Goal: Task Accomplishment & Management: Manage account settings

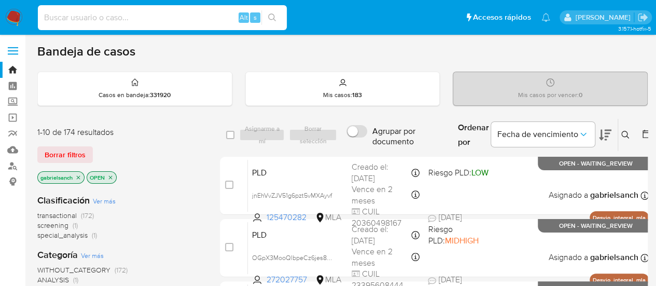
click at [108, 20] on input at bounding box center [162, 17] width 249 height 13
paste input "34x9wSnYPZk3wafJtGTUclig"
type input "34x9wSnYPZk3wafJtGTUclig"
click at [181, 13] on input "34x9wSnYPZk3wafJtGTUclig" at bounding box center [162, 17] width 249 height 13
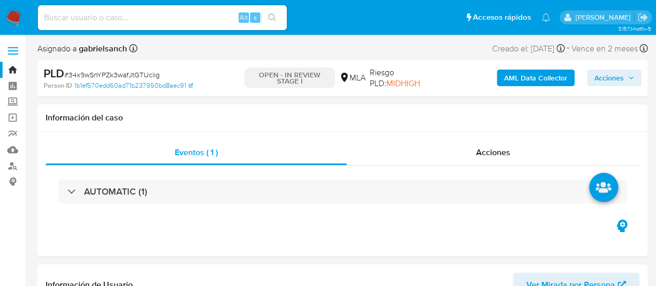
select select "10"
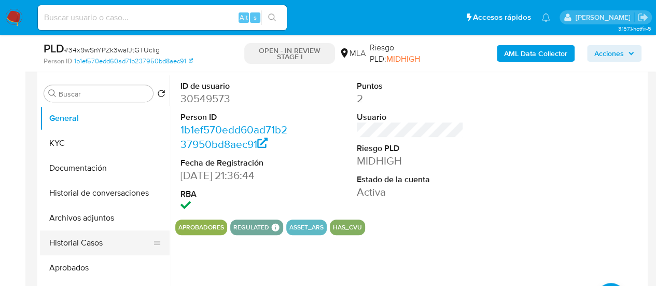
scroll to position [208, 0]
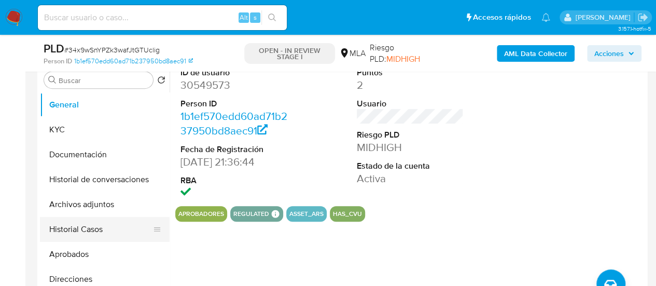
click at [81, 234] on button "Historial Casos" at bounding box center [100, 229] width 121 height 25
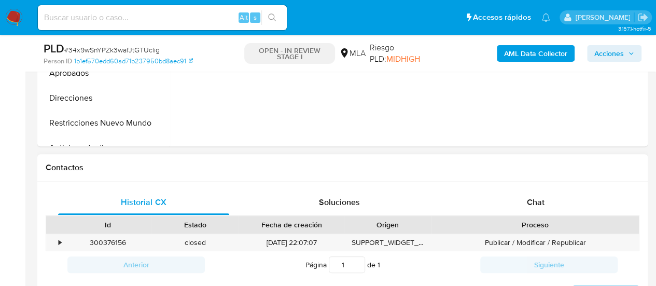
scroll to position [467, 0]
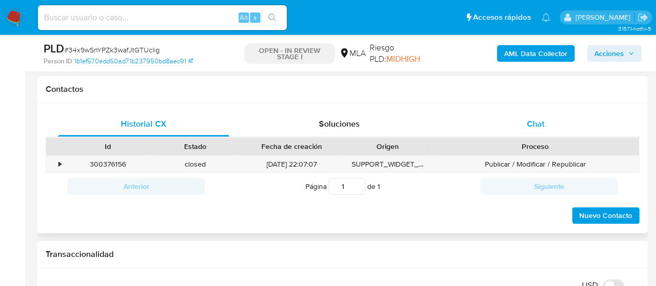
click at [541, 121] on span "Chat" at bounding box center [536, 124] width 18 height 12
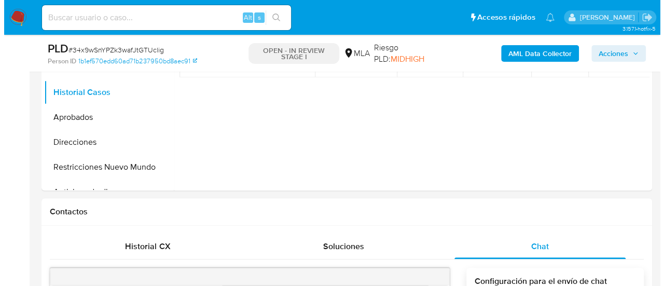
scroll to position [208, 0]
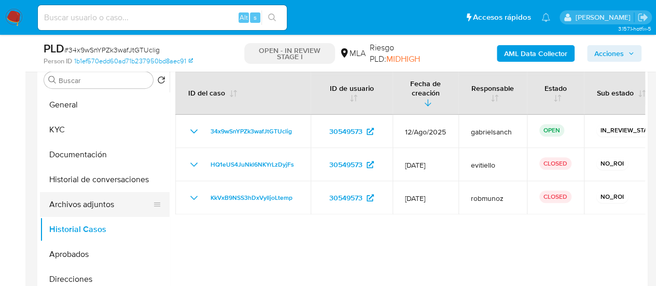
click at [84, 202] on button "Archivos adjuntos" at bounding box center [100, 204] width 121 height 25
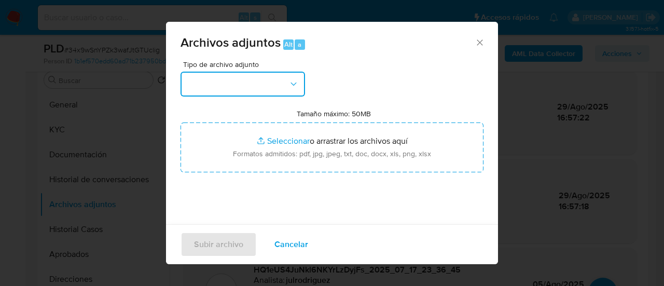
click at [284, 86] on button "button" at bounding box center [243, 84] width 125 height 25
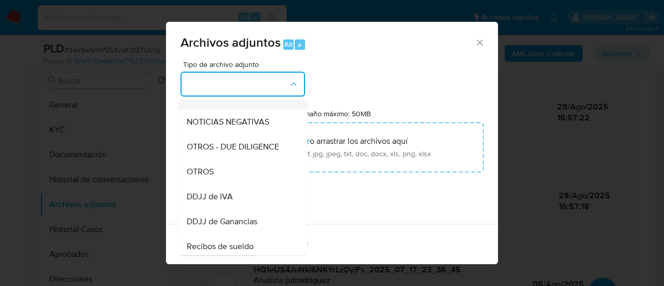
scroll to position [156, 0]
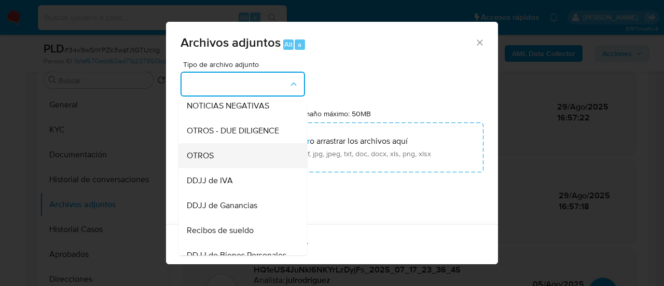
click at [214, 161] on span "OTROS" at bounding box center [200, 155] width 27 height 10
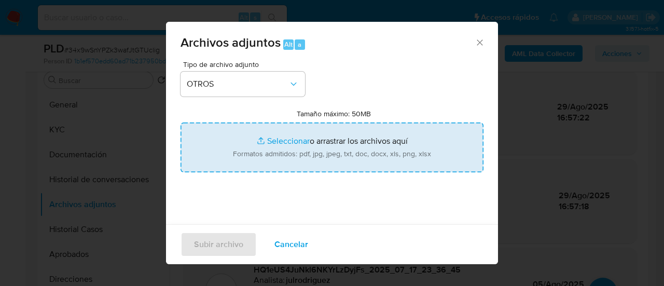
click at [326, 138] on input "Tamaño máximo: 50MB Seleccionar archivos" at bounding box center [332, 147] width 303 height 50
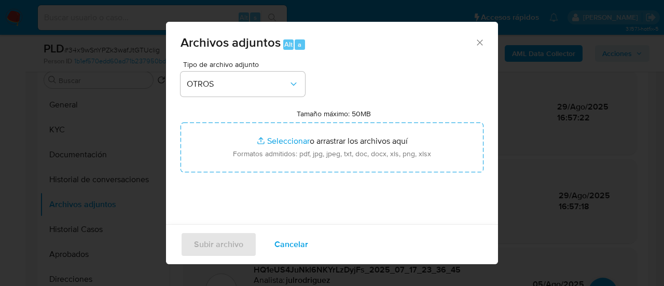
type input "C:\fakepath\Recibo de sueldo julio.png"
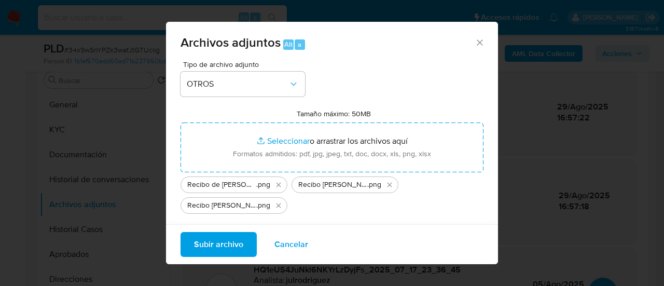
click at [207, 244] on span "Subir archivo" at bounding box center [218, 244] width 49 height 23
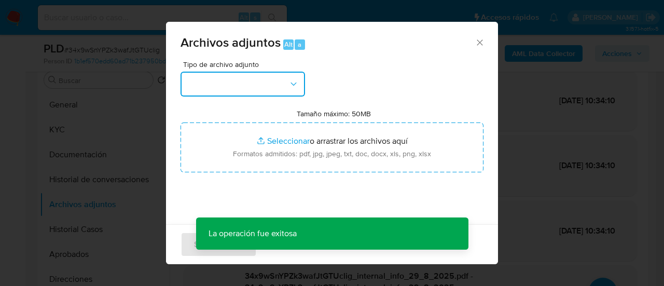
click at [237, 77] on button "button" at bounding box center [243, 84] width 125 height 25
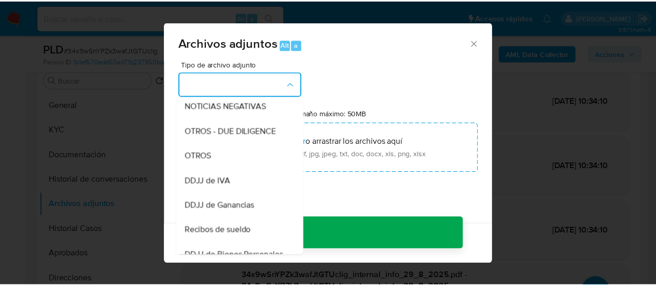
scroll to position [208, 0]
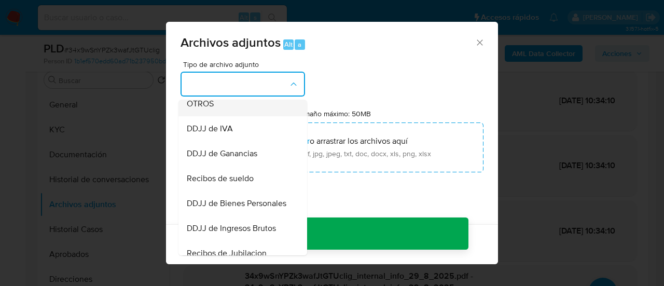
click at [207, 109] on span "OTROS" at bounding box center [200, 104] width 27 height 10
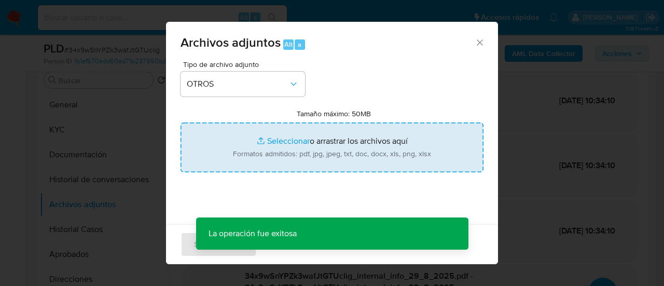
click at [287, 147] on input "Tamaño máximo: 50MB Seleccionar archivos" at bounding box center [332, 147] width 303 height 50
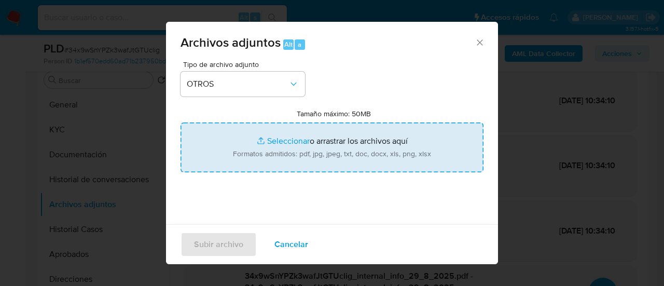
type input "C:\fakepath\Caselog 34x9wSnYPZk3wafJtGTUclig_2025_08_29_16_06_07.docx"
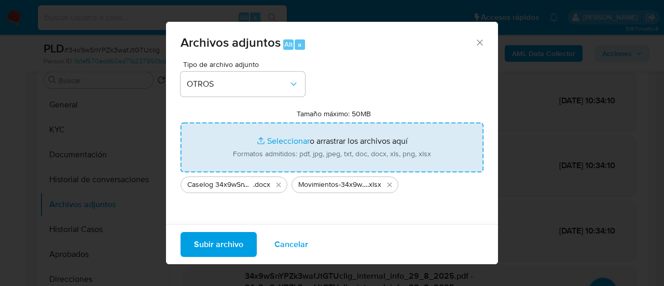
click at [216, 245] on span "Subir archivo" at bounding box center [218, 244] width 49 height 23
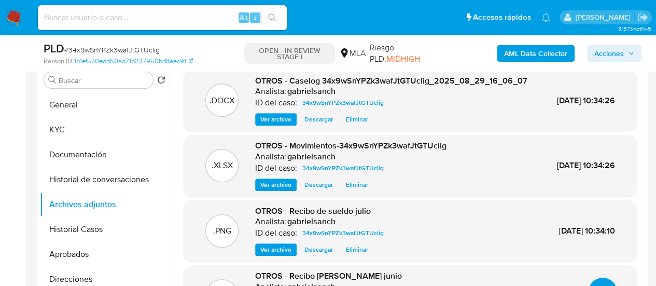
click at [592, 47] on button "Acciones" at bounding box center [614, 53] width 54 height 17
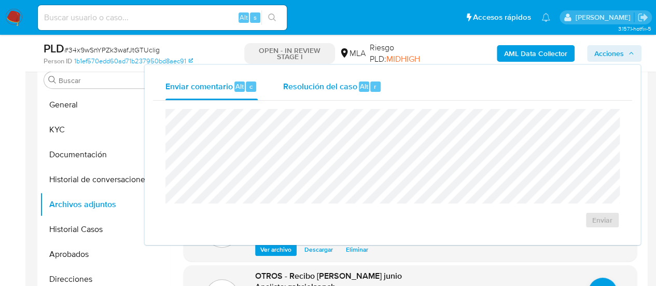
click at [353, 75] on div "Resolución del caso Alt r" at bounding box center [332, 86] width 99 height 27
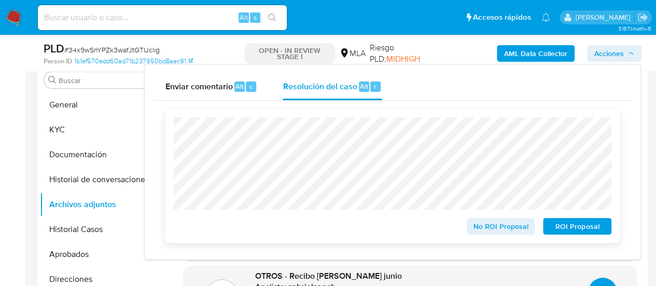
click at [521, 227] on span "No ROI Proposal" at bounding box center [501, 226] width 54 height 15
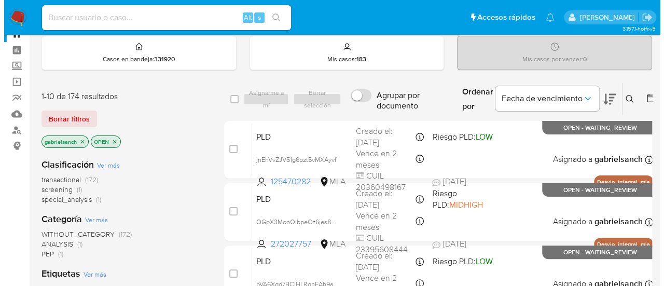
scroll to position [52, 0]
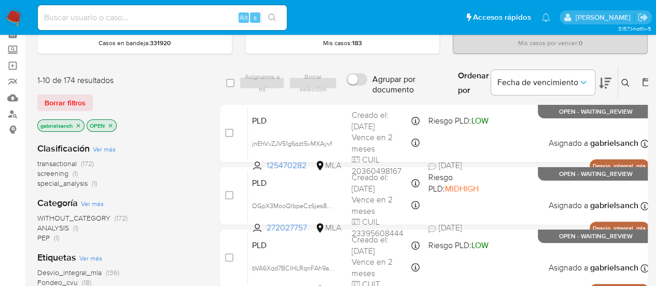
click at [622, 82] on icon at bounding box center [626, 83] width 8 height 8
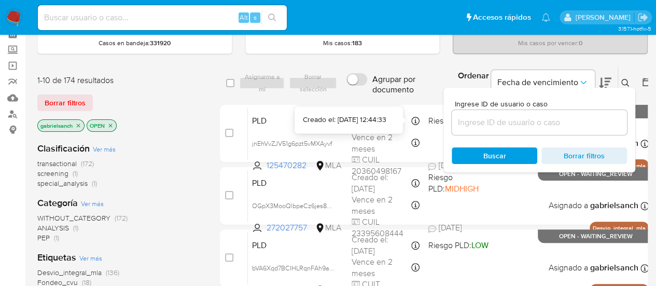
click at [480, 122] on input at bounding box center [539, 122] width 175 height 13
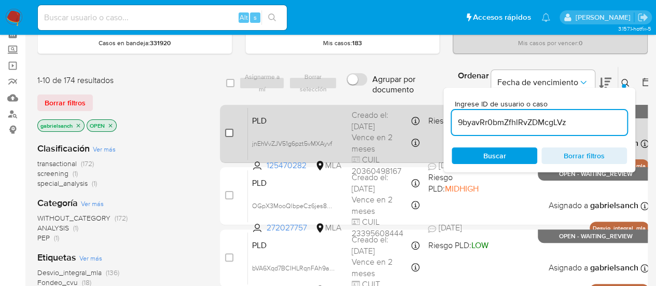
type input "9byavRr0bmZfhlRvZDMcgLVz"
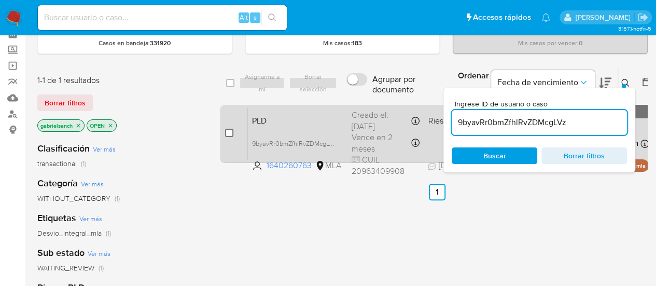
click at [230, 130] on input "checkbox" at bounding box center [229, 133] width 8 height 8
checkbox input "true"
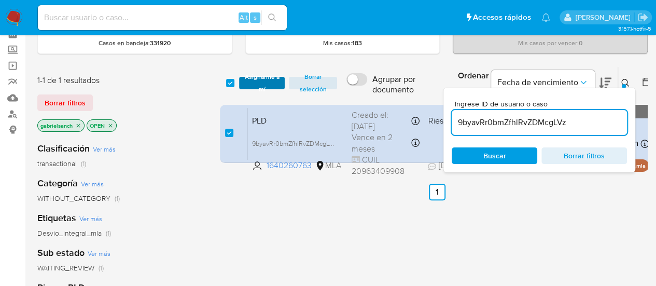
click at [255, 87] on span "Asignarme a mí" at bounding box center [262, 83] width 36 height 10
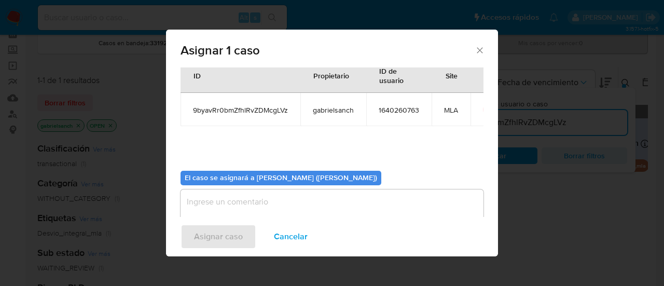
scroll to position [53, 0]
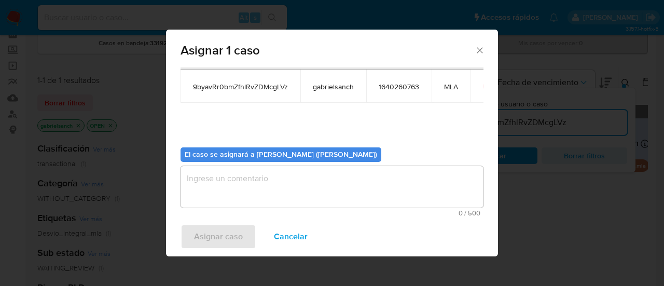
click at [267, 195] on textarea "assign-modal" at bounding box center [332, 187] width 303 height 42
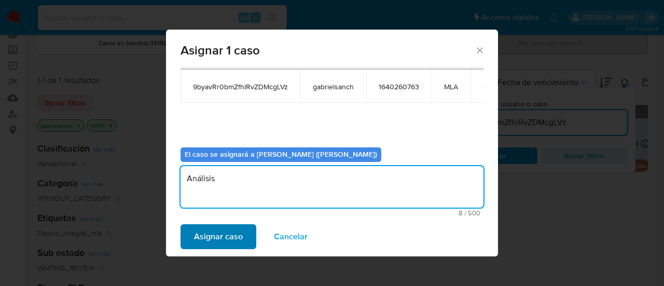
type textarea "Análisis"
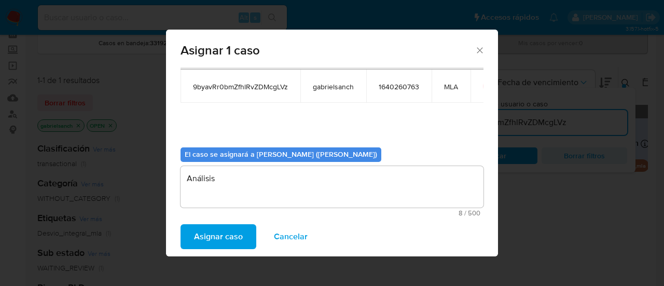
click at [218, 242] on span "Asignar caso" at bounding box center [218, 236] width 49 height 23
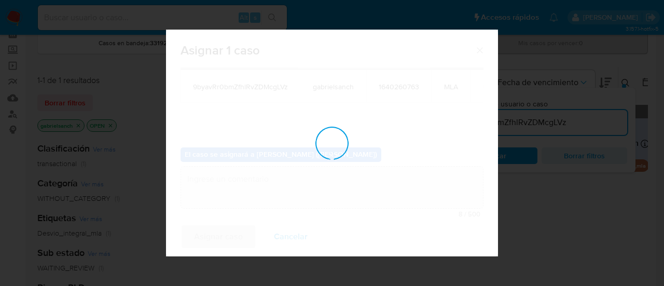
checkbox input "false"
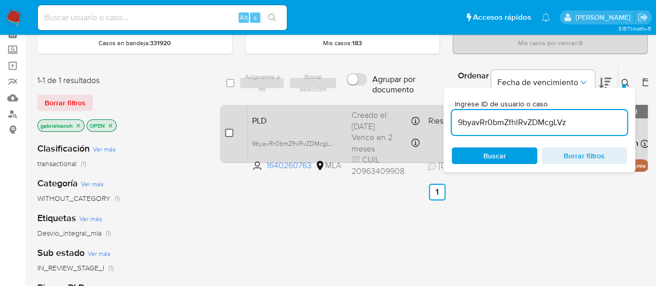
click at [227, 134] on input "checkbox" at bounding box center [229, 133] width 8 height 8
checkbox input "true"
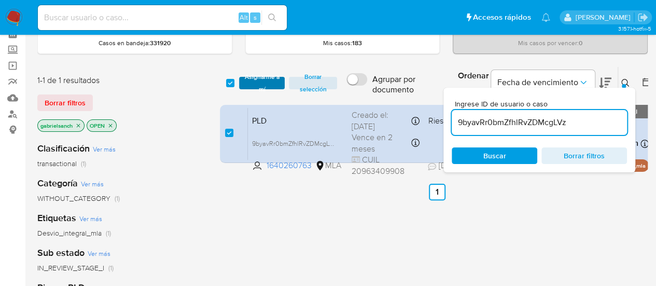
click at [262, 83] on span "Asignarme a mí" at bounding box center [262, 83] width 36 height 10
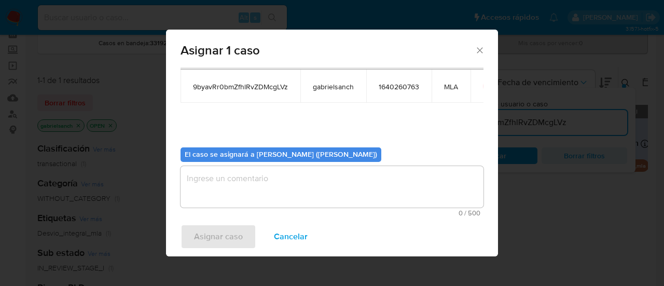
click at [317, 184] on textarea "assign-modal" at bounding box center [332, 187] width 303 height 42
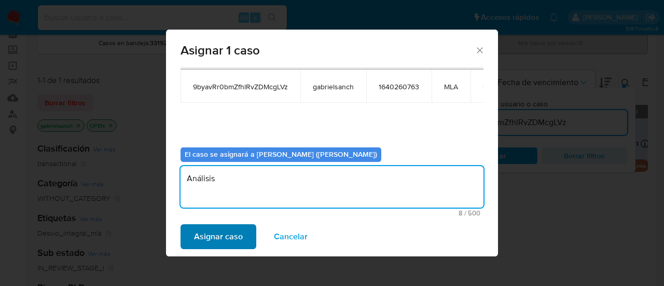
type textarea "Análisis"
click at [231, 239] on span "Asignar caso" at bounding box center [218, 236] width 49 height 23
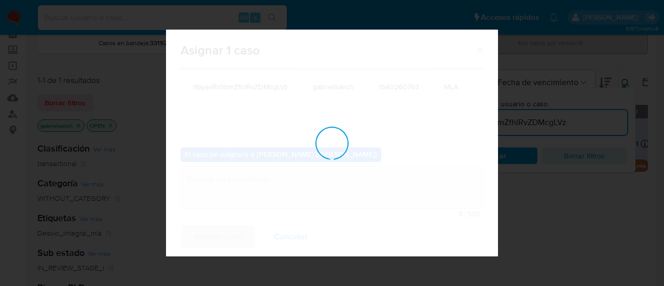
checkbox input "false"
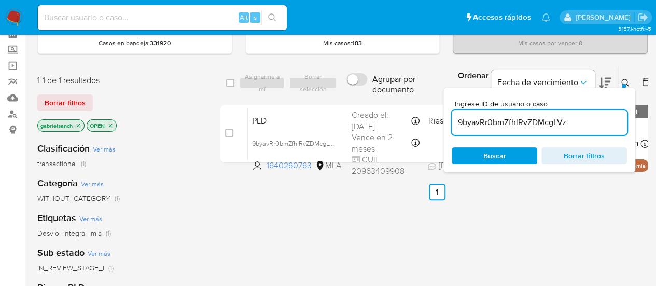
click at [508, 122] on input "9byavRr0bmZfhlRvZDMcgLVz" at bounding box center [539, 122] width 175 height 13
paste input "vFLiMiOe0HMeukLT37DabraI"
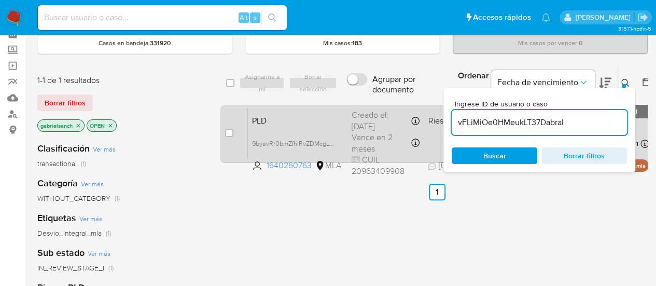
type input "vFLiMiOe0HMeukLT37DabraI"
click at [229, 130] on input "checkbox" at bounding box center [229, 133] width 8 height 8
checkbox input "true"
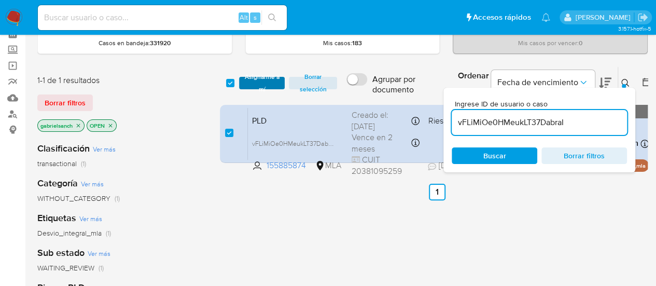
click at [252, 86] on span "Asignarme a mí" at bounding box center [262, 83] width 36 height 10
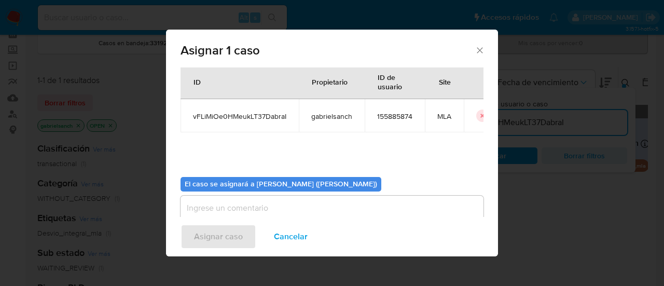
scroll to position [53, 0]
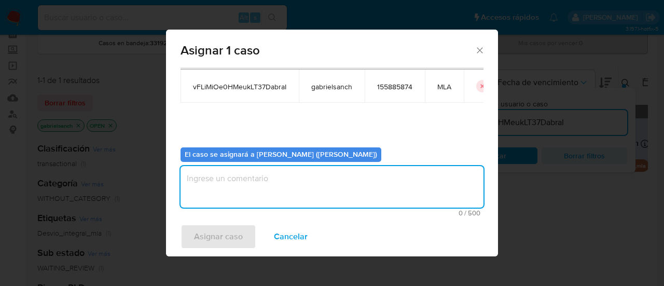
click at [277, 199] on textarea "assign-modal" at bounding box center [332, 187] width 303 height 42
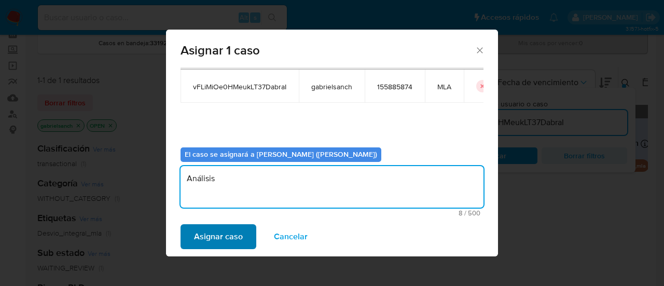
type textarea "Análisis"
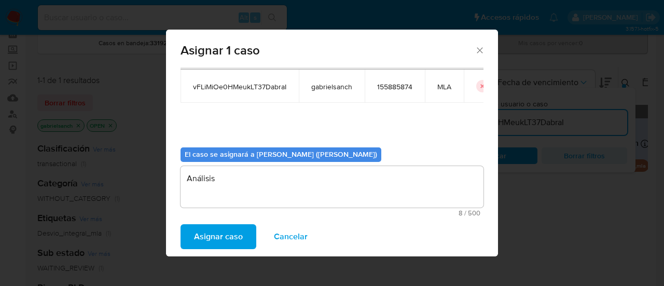
click at [236, 238] on span "Asignar caso" at bounding box center [218, 236] width 49 height 23
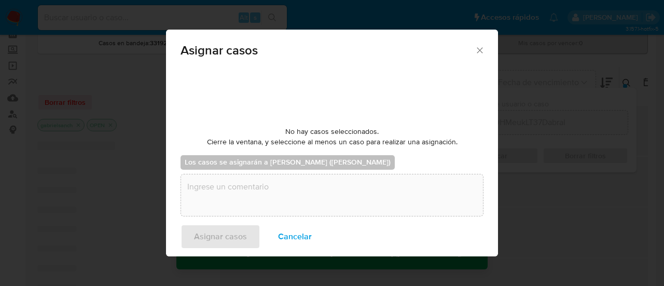
checkbox input "false"
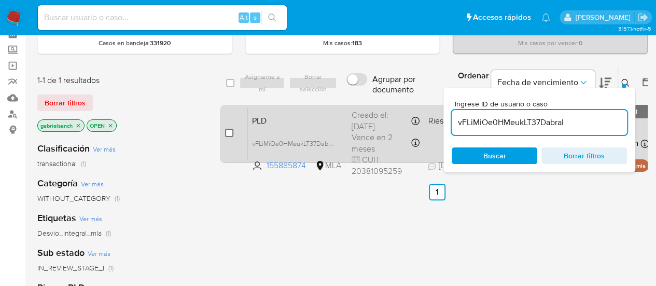
click at [227, 135] on input "checkbox" at bounding box center [229, 133] width 8 height 8
checkbox input "true"
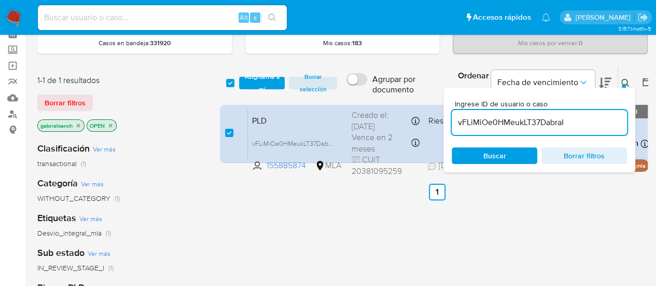
click at [251, 95] on div "select-all-cases-checkbox Asignarme a mí Borrar selección Agrupar por documento…" at bounding box center [437, 83] width 434 height 34
click at [247, 79] on span "Asignarme a mí" at bounding box center [262, 83] width 36 height 10
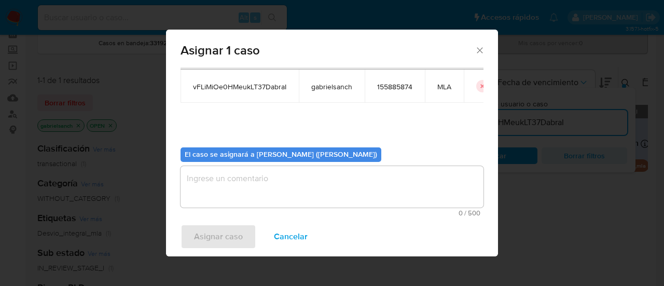
click at [257, 189] on textarea "assign-modal" at bounding box center [332, 187] width 303 height 42
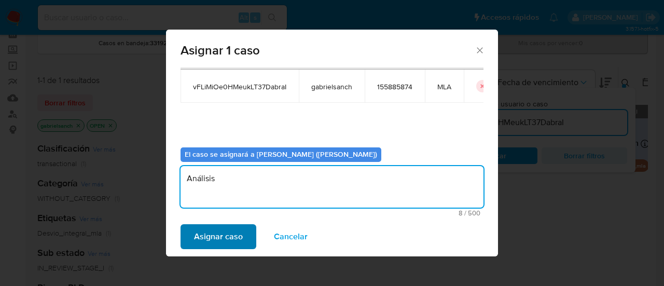
type textarea "Análisis"
click at [211, 232] on span "Asignar caso" at bounding box center [218, 236] width 49 height 23
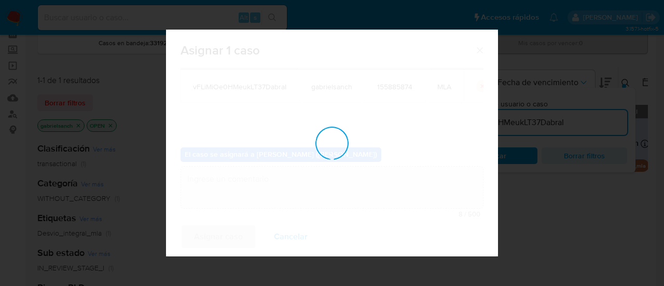
checkbox input "false"
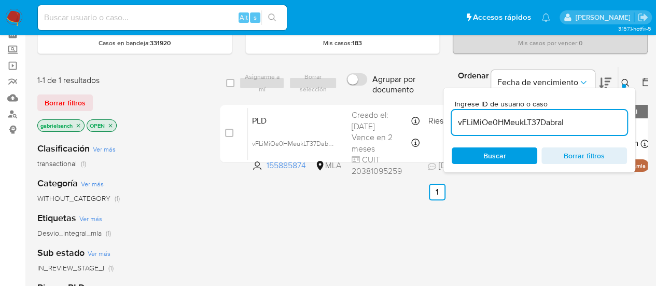
click at [527, 125] on input "vFLiMiOe0HMeukLT37DabraI" at bounding box center [539, 122] width 175 height 13
paste input "jnEhVvZJV51g6pzt5vMXAyvf"
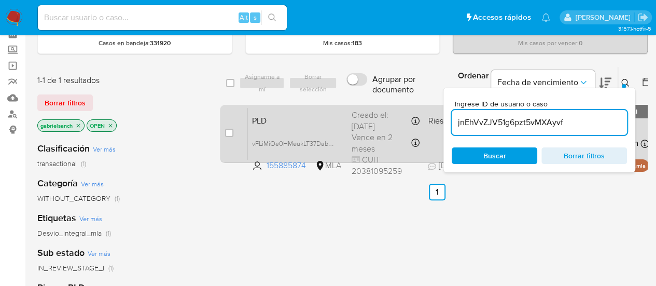
type input "jnEhVvZJV51g6pzt5vMXAyvf"
click at [227, 135] on input "checkbox" at bounding box center [229, 133] width 8 height 8
checkbox input "true"
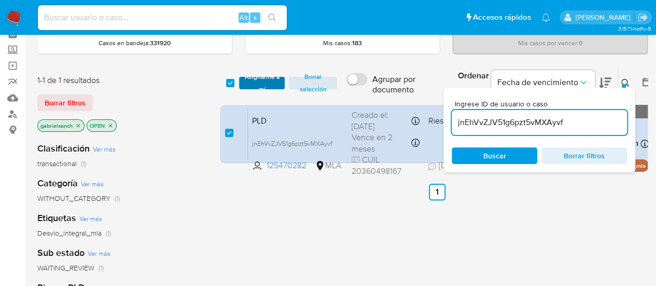
click at [247, 82] on span "Asignarme a mí" at bounding box center [262, 83] width 36 height 10
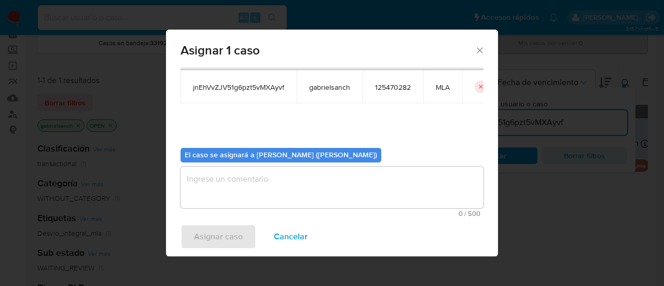
scroll to position [53, 0]
click at [256, 184] on textarea "assign-modal" at bounding box center [332, 187] width 303 height 42
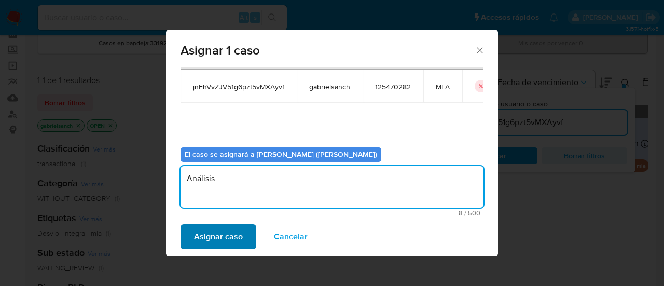
type textarea "Análisis"
click at [233, 237] on span "Asignar caso" at bounding box center [218, 236] width 49 height 23
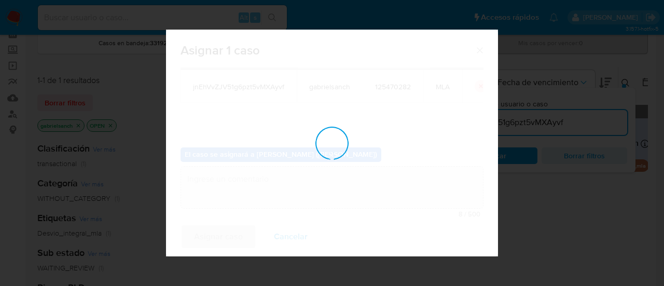
checkbox input "false"
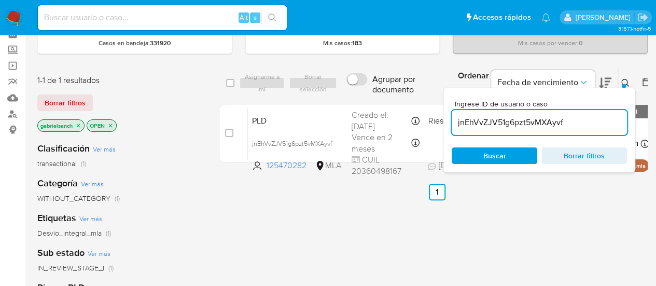
click at [516, 119] on input "jnEhVvZJV51g6pzt5vMXAyvf" at bounding box center [539, 122] width 175 height 13
paste input "C6gyExkodNQ8svh7umMu4F5N"
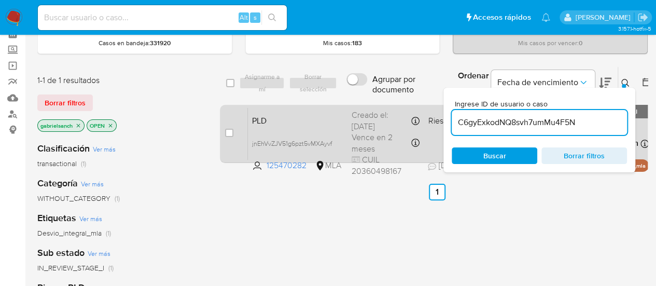
type input "C6gyExkodNQ8svh7umMu4F5N"
click at [229, 132] on input "checkbox" at bounding box center [229, 133] width 8 height 8
checkbox input "true"
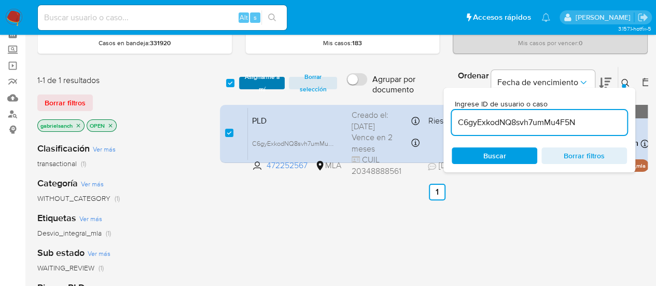
click at [254, 80] on span "Asignarme a mí" at bounding box center [262, 83] width 36 height 10
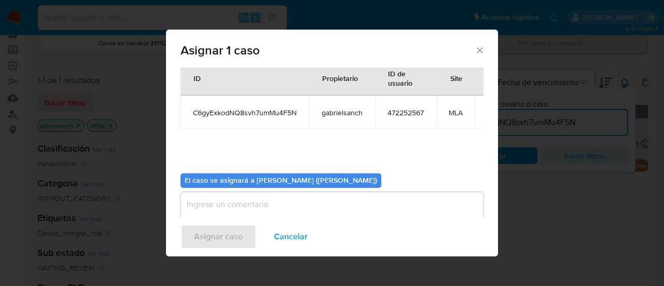
scroll to position [53, 0]
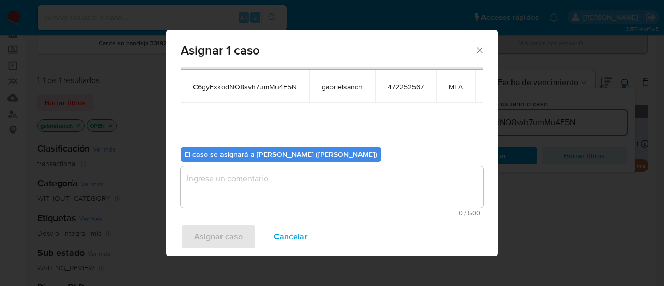
click at [250, 180] on textarea "assign-modal" at bounding box center [332, 187] width 303 height 42
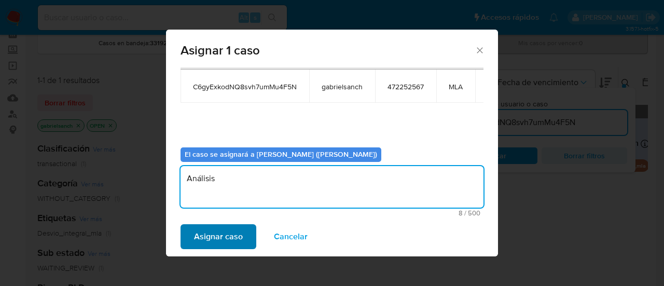
type textarea "Análisis"
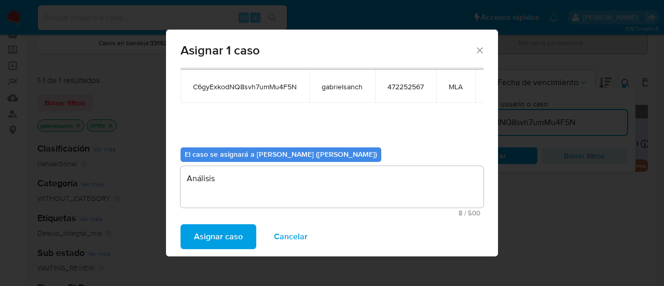
click at [206, 234] on span "Asignar caso" at bounding box center [218, 236] width 49 height 23
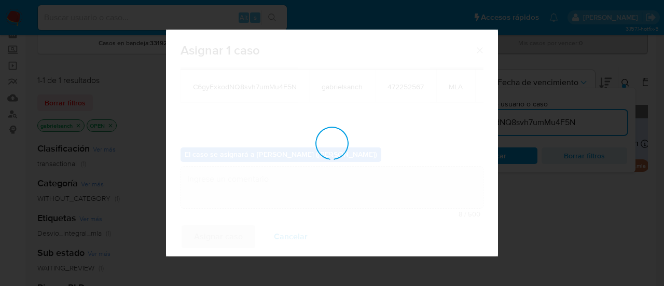
checkbox input "false"
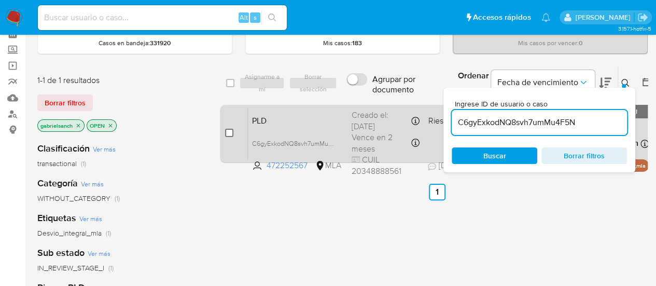
click at [232, 133] on input "checkbox" at bounding box center [229, 133] width 8 height 8
checkbox input "true"
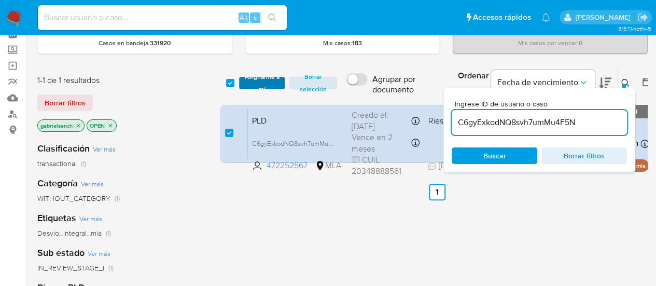
click at [262, 88] on span "Asignarme a mí" at bounding box center [262, 83] width 36 height 10
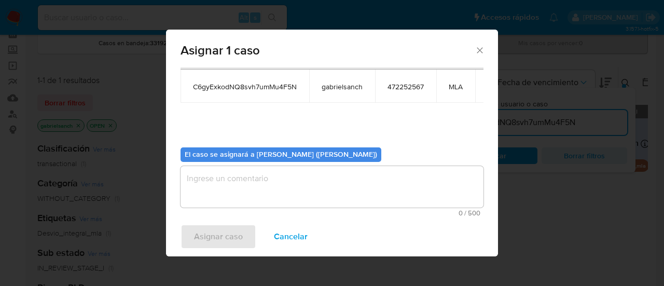
click at [272, 188] on textarea "assign-modal" at bounding box center [332, 187] width 303 height 42
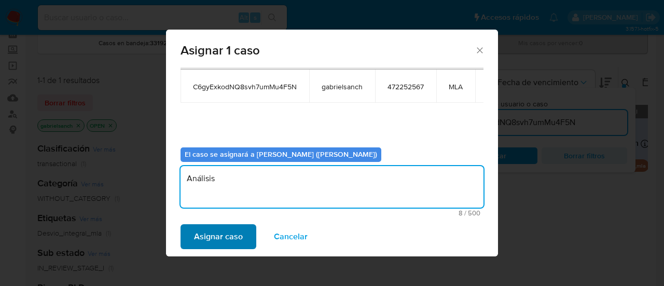
type textarea "Análisis"
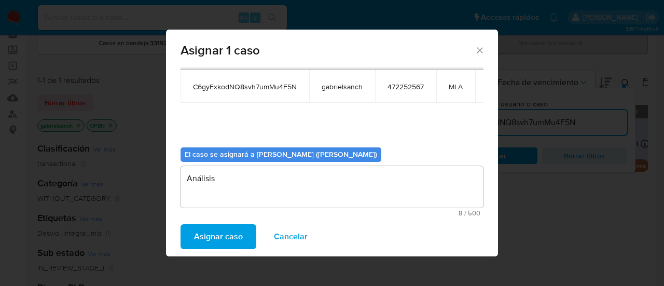
click at [215, 237] on span "Asignar caso" at bounding box center [218, 236] width 49 height 23
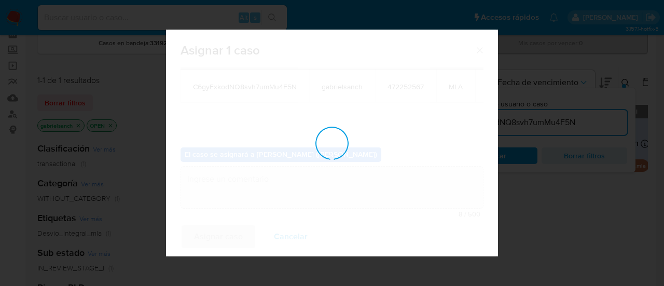
checkbox input "false"
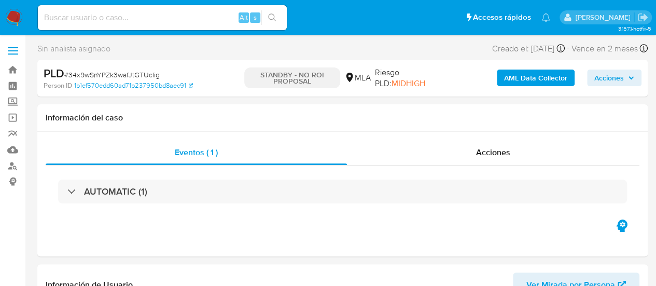
select select "10"
click at [141, 13] on input at bounding box center [162, 17] width 249 height 13
paste input "3xUPLxO9D28ORiyfQz41iLZj"
type input "3xUPLxO9D28ORiyfQz41iLZj"
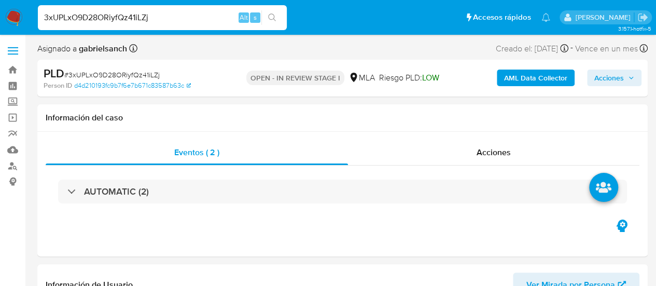
select select "10"
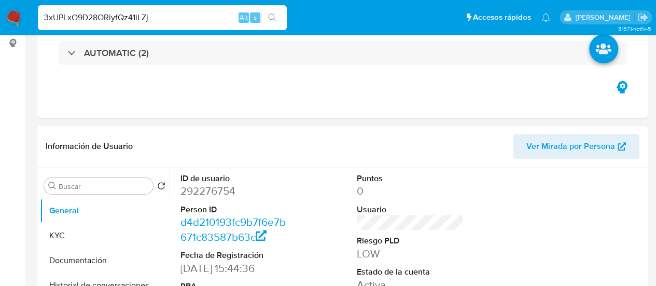
scroll to position [208, 0]
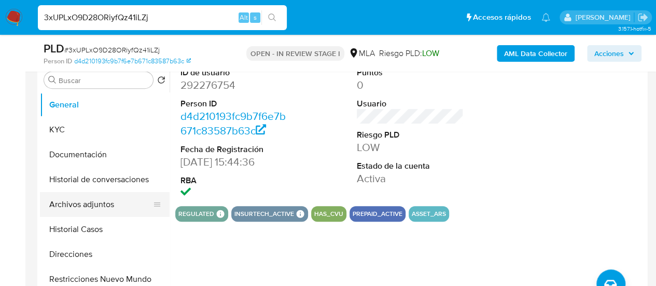
click at [82, 203] on button "Archivos adjuntos" at bounding box center [100, 204] width 121 height 25
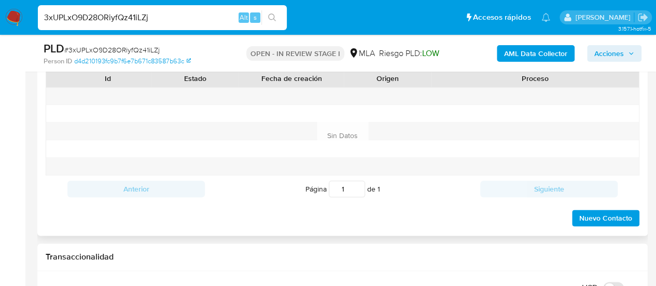
scroll to position [519, 0]
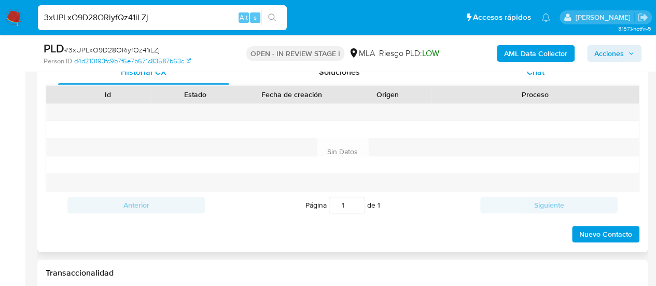
click at [533, 79] on div "Chat" at bounding box center [535, 72] width 171 height 25
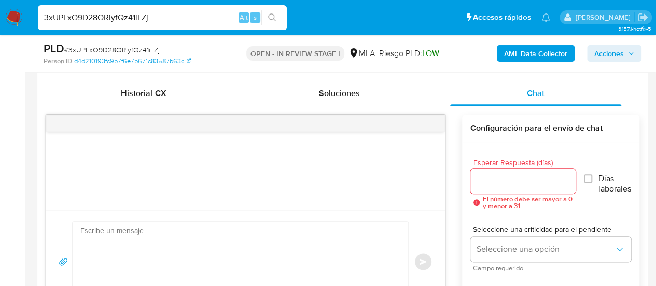
scroll to position [311, 0]
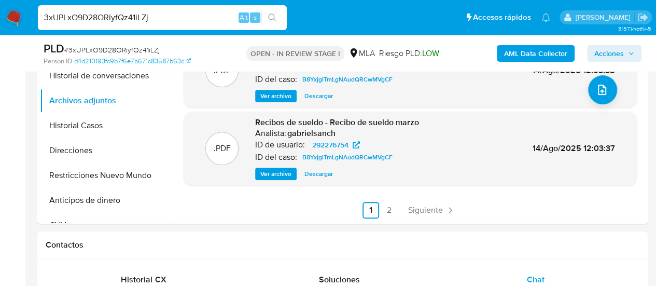
click at [528, 47] on b "AML Data Collector" at bounding box center [535, 53] width 63 height 17
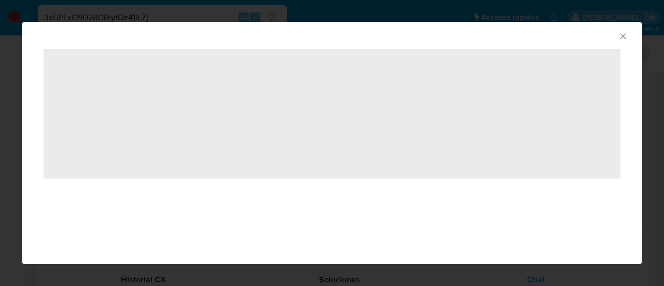
click at [621, 36] on icon "Cerrar ventana" at bounding box center [623, 36] width 10 height 10
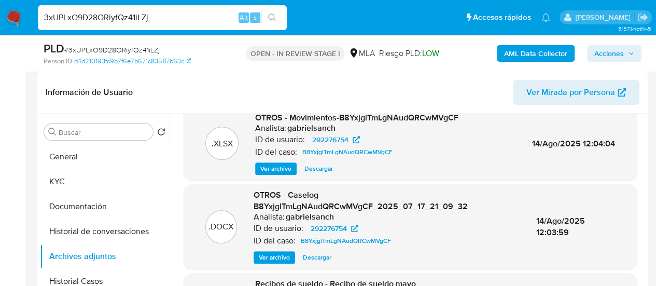
scroll to position [0, 0]
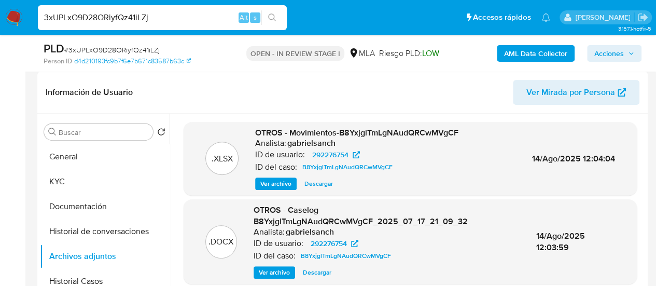
click at [544, 58] on b "AML Data Collector" at bounding box center [535, 53] width 63 height 17
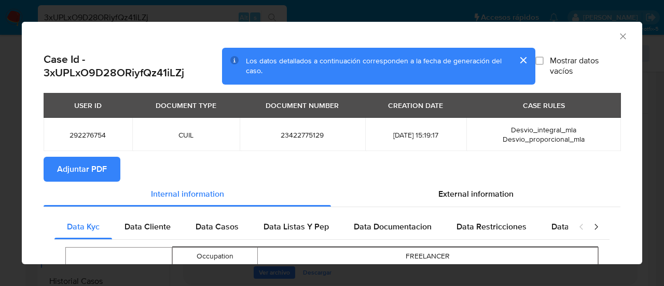
click at [76, 174] on span "Adjuntar PDF" at bounding box center [82, 169] width 50 height 23
click at [618, 35] on icon "Cerrar ventana" at bounding box center [623, 36] width 10 height 10
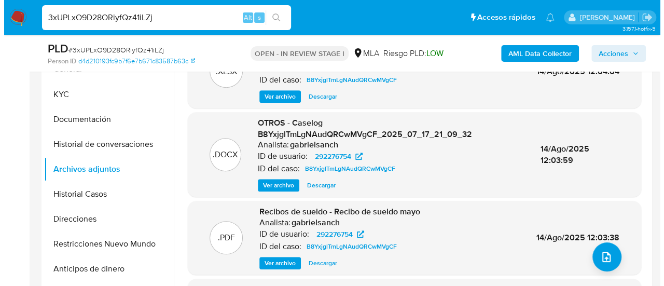
scroll to position [259, 0]
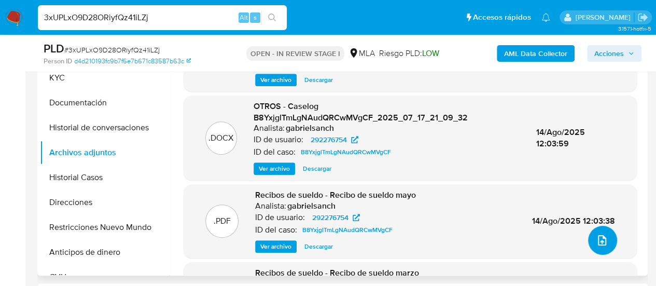
click at [603, 241] on icon "upload-file" at bounding box center [602, 240] width 12 height 12
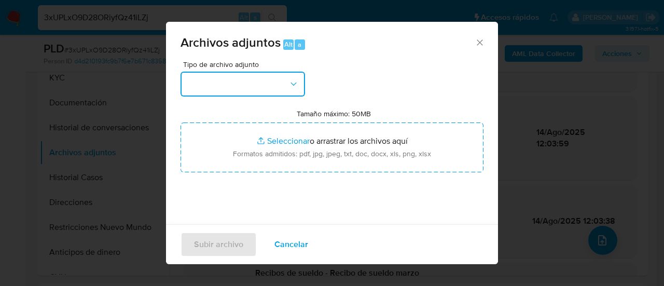
click at [275, 76] on button "button" at bounding box center [243, 84] width 125 height 25
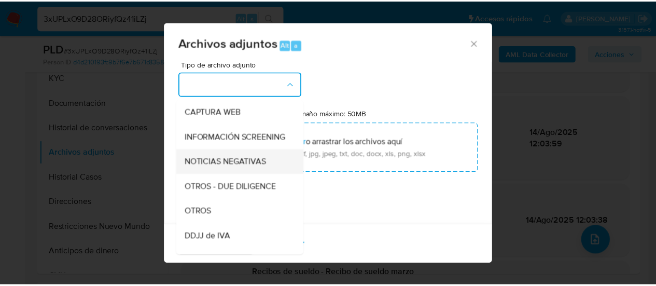
scroll to position [104, 0]
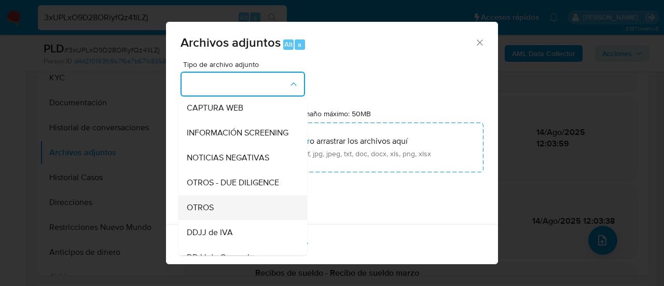
click at [203, 211] on span "OTROS" at bounding box center [200, 207] width 27 height 10
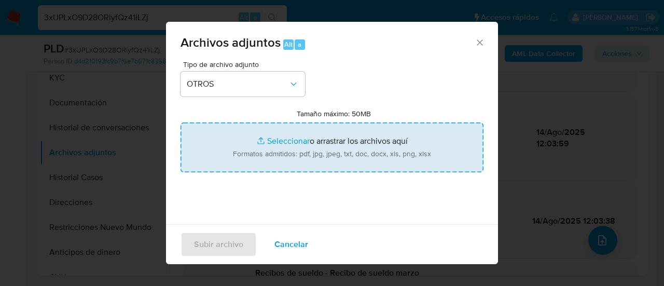
click at [293, 140] on input "Tamaño máximo: 50MB Seleccionar archivos" at bounding box center [332, 147] width 303 height 50
type input "C:\fakepath\Caselog 3xUPLxO9D28ORiyfQz41iLZj_2025_08_29_16_06_56.docx"
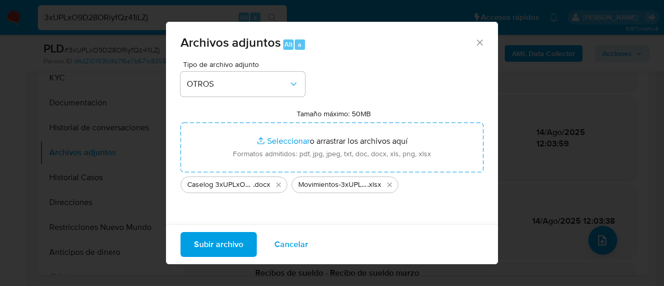
drag, startPoint x: 293, startPoint y: 140, endPoint x: 224, endPoint y: 249, distance: 129.2
click at [224, 249] on span "Subir archivo" at bounding box center [218, 244] width 49 height 23
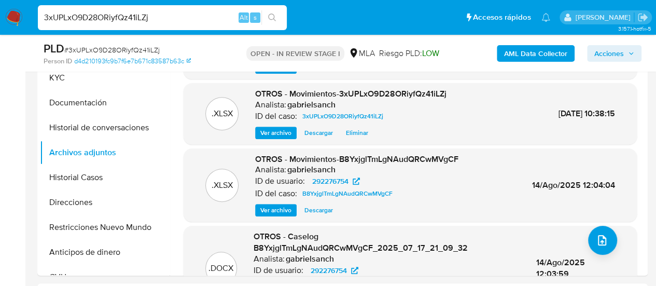
click at [627, 52] on span "Acciones" at bounding box center [615, 53] width 40 height 15
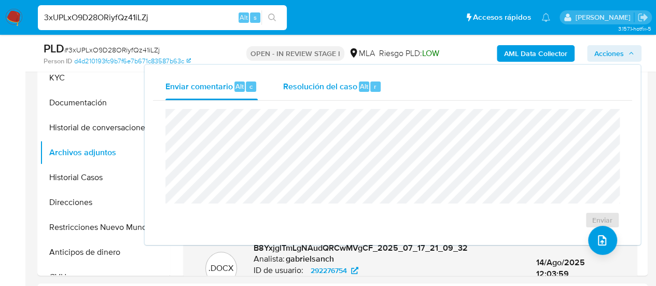
click at [289, 85] on span "Resolución del caso" at bounding box center [320, 86] width 74 height 12
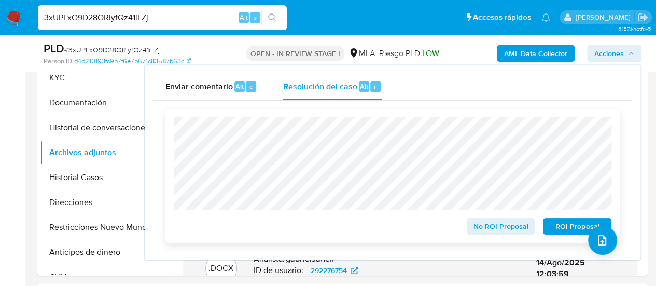
click at [478, 229] on span "No ROI Proposal" at bounding box center [501, 226] width 54 height 15
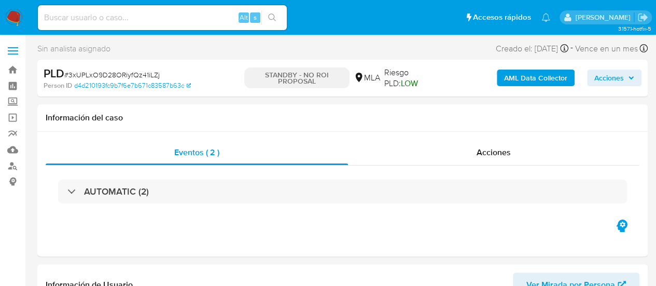
click at [133, 19] on input at bounding box center [162, 17] width 249 height 13
paste input "9byavRr0bmZfhlRvZDMcgLVz"
type input "9byavRr0bmZfhlRvZDMcgLVz"
select select "10"
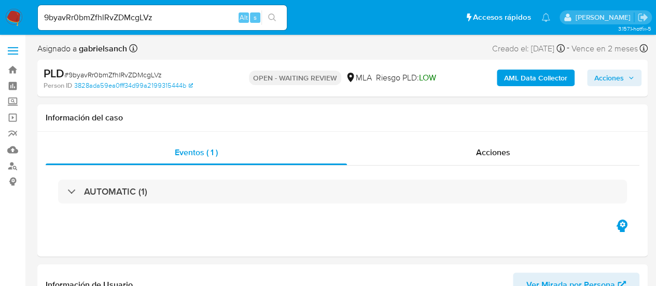
select select "10"
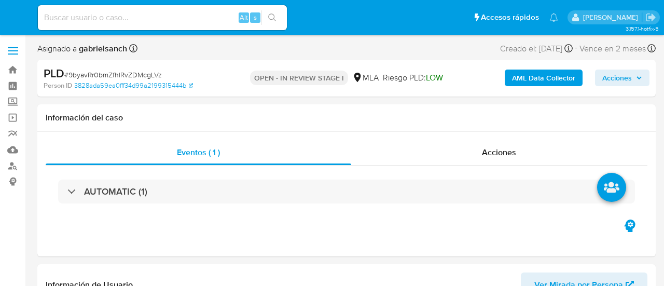
select select "10"
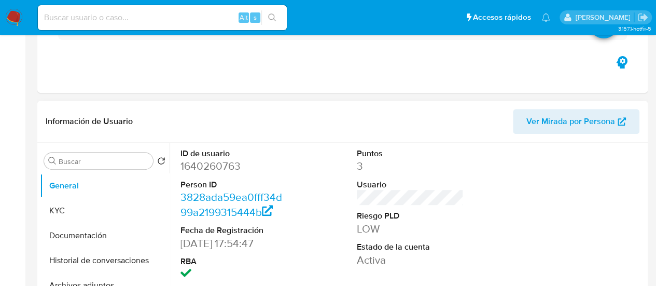
scroll to position [259, 0]
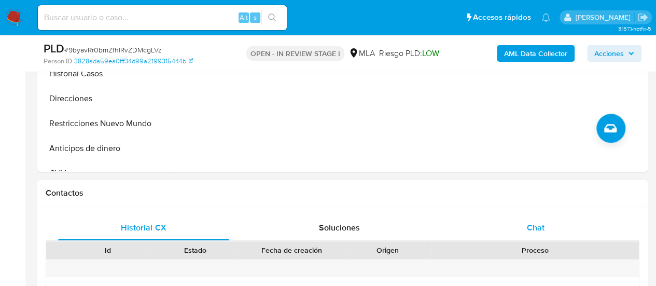
click at [508, 225] on div "Chat" at bounding box center [535, 227] width 171 height 25
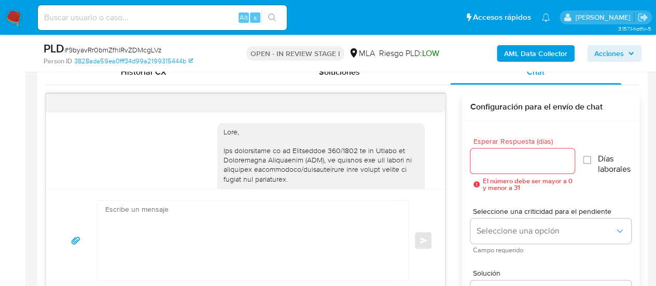
scroll to position [704, 0]
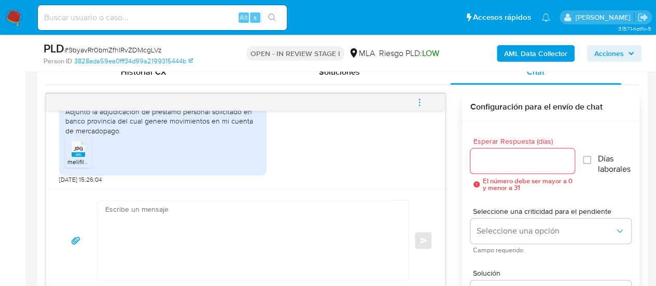
click at [154, 216] on textarea at bounding box center [250, 240] width 290 height 80
paste textarea "Hola, ¡Muchas gracias por tu respuesta! Confirmamos la recepción de la document…"
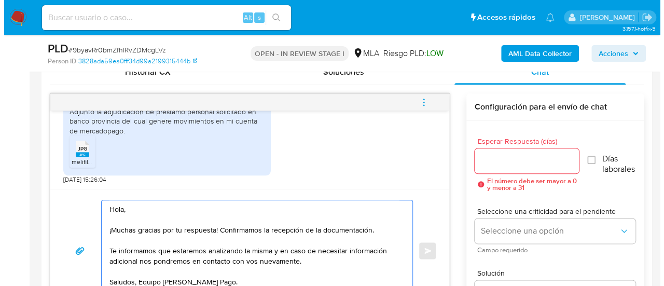
scroll to position [529, 0]
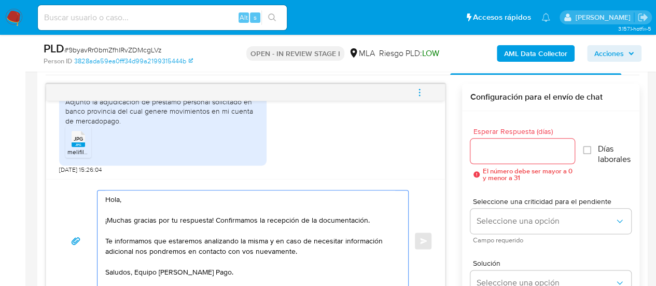
type textarea "Hola, ¡Muchas gracias por tu respuesta! Confirmamos la recepción de la document…"
click at [511, 151] on input "Esperar Respuesta (días)" at bounding box center [523, 150] width 105 height 13
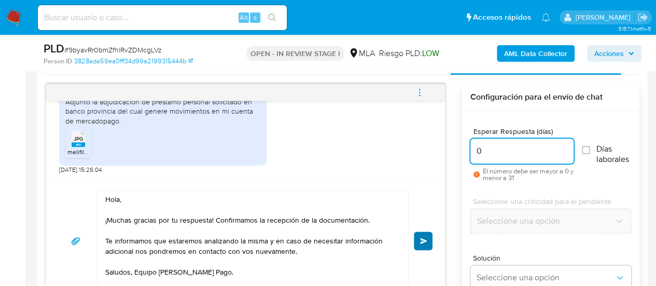
type input "0"
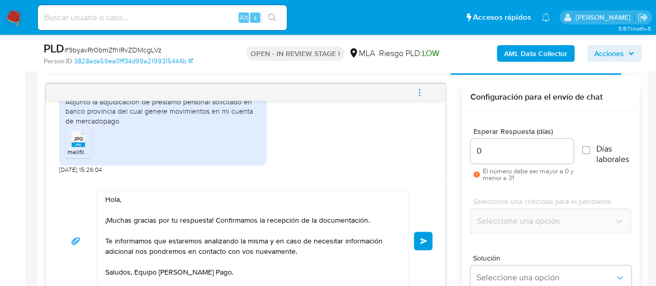
click at [423, 240] on span "Enviar" at bounding box center [423, 241] width 7 height 6
click at [425, 93] on button "menu-action" at bounding box center [420, 92] width 34 height 25
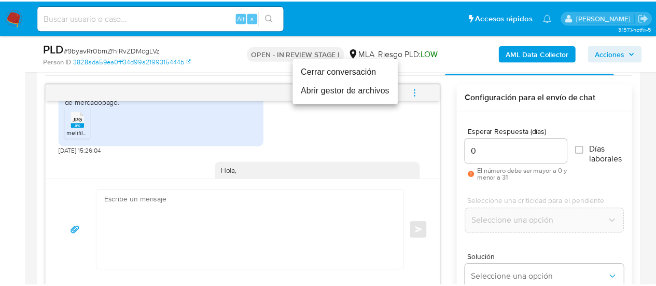
scroll to position [828, 0]
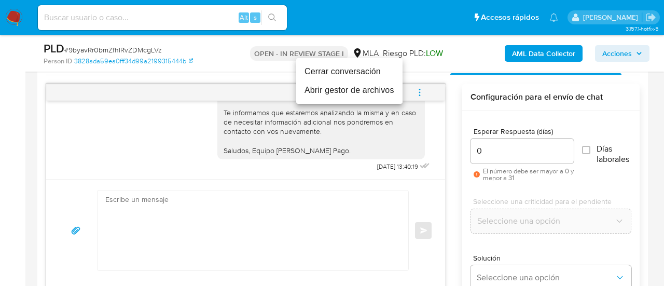
click at [341, 71] on li "Cerrar conversación" at bounding box center [349, 71] width 106 height 19
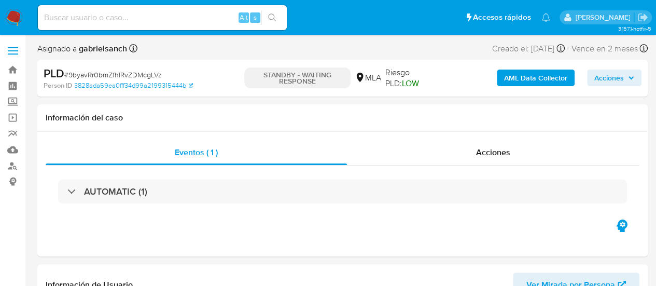
select select "10"
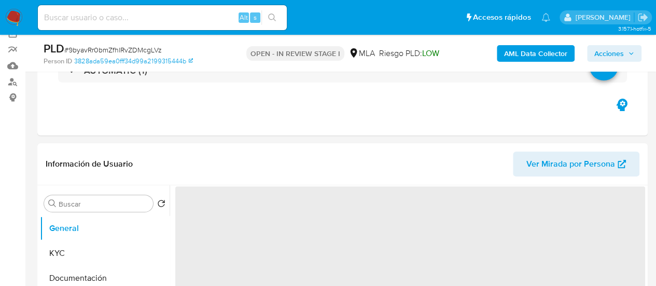
scroll to position [259, 0]
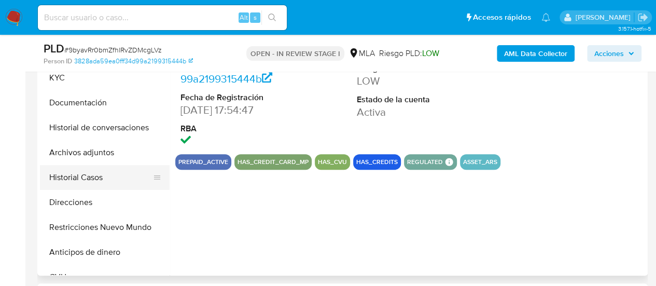
click at [64, 177] on button "Historial Casos" at bounding box center [100, 177] width 121 height 25
select select "10"
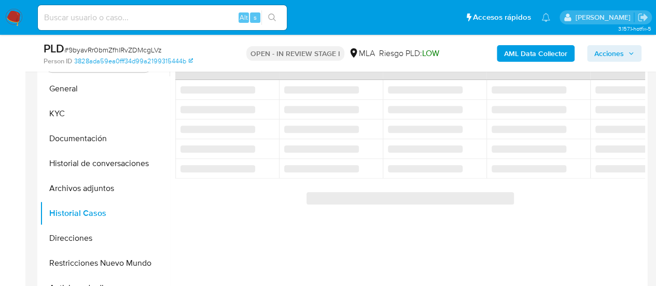
scroll to position [208, 0]
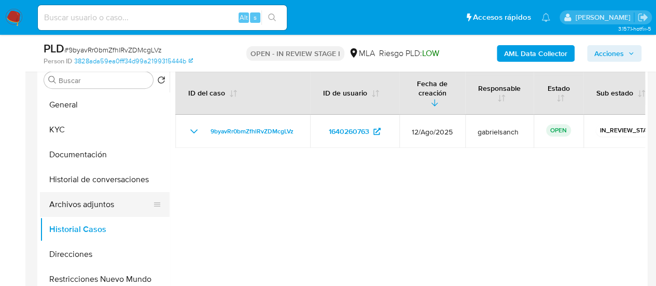
click at [103, 205] on button "Archivos adjuntos" at bounding box center [100, 204] width 121 height 25
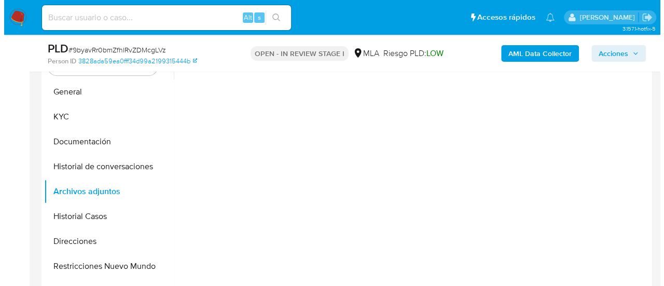
scroll to position [259, 0]
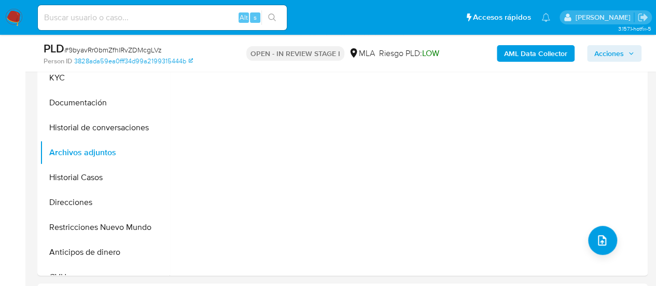
click at [541, 52] on b "AML Data Collector" at bounding box center [535, 53] width 63 height 17
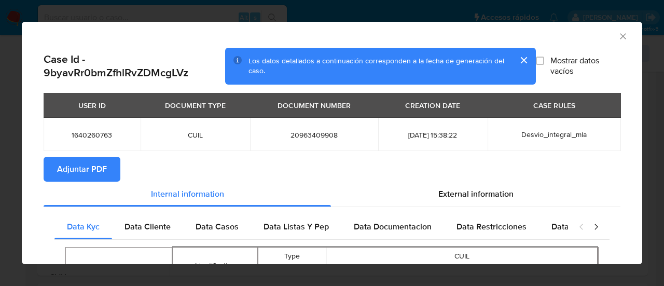
click at [106, 167] on span "Adjuntar PDF" at bounding box center [82, 169] width 50 height 23
click at [618, 36] on icon "Cerrar ventana" at bounding box center [623, 36] width 10 height 10
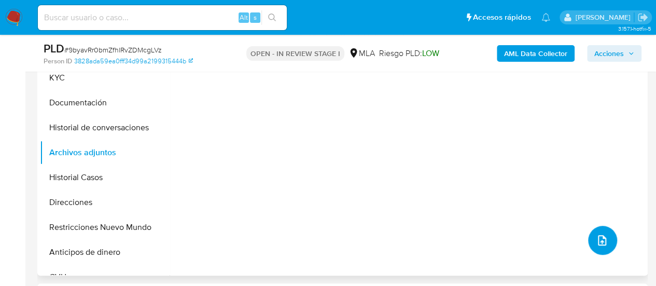
click at [604, 232] on button "upload-file" at bounding box center [602, 240] width 29 height 29
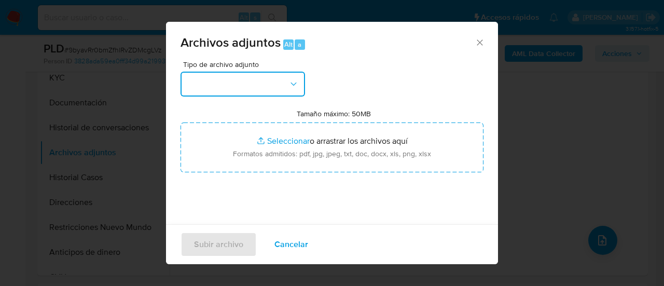
click at [226, 79] on button "button" at bounding box center [243, 84] width 125 height 25
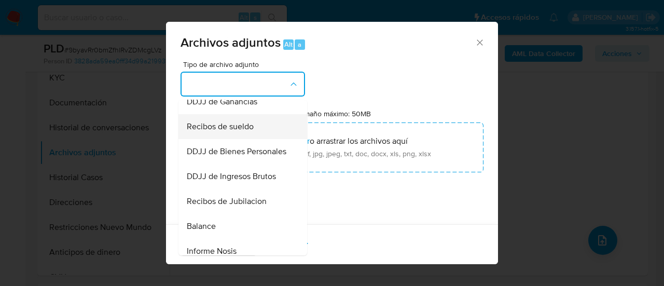
click at [222, 132] on span "Recibos de sueldo" at bounding box center [220, 126] width 67 height 10
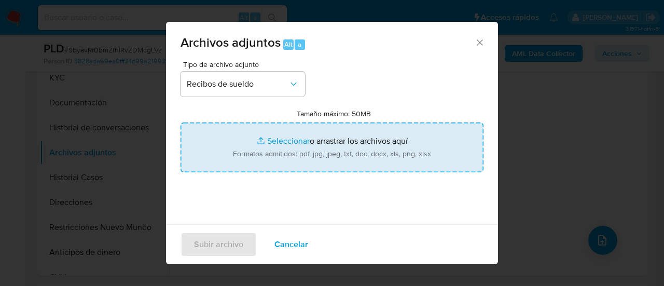
click at [291, 153] on input "Tamaño máximo: 50MB Seleccionar archivos" at bounding box center [332, 147] width 303 height 50
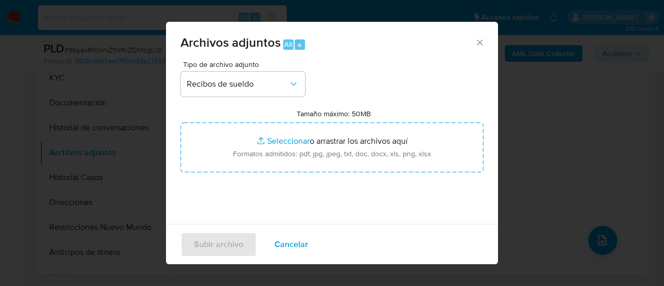
type input "C:\fakepath\Recibo de SAC.jpg"
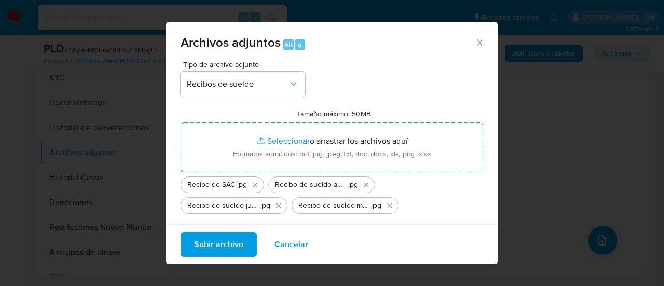
click at [218, 244] on span "Subir archivo" at bounding box center [218, 244] width 49 height 23
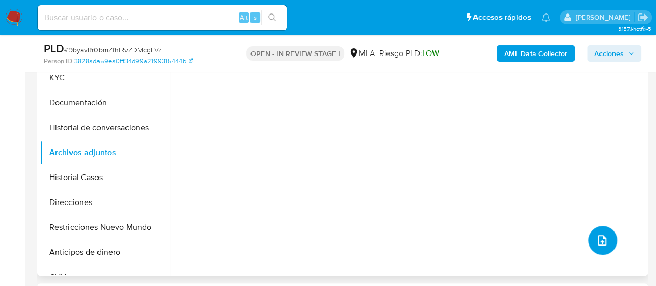
click at [599, 243] on icon "upload-file" at bounding box center [602, 240] width 8 height 10
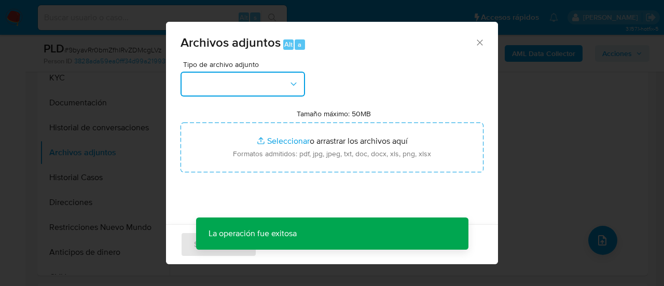
click at [273, 91] on button "button" at bounding box center [243, 84] width 125 height 25
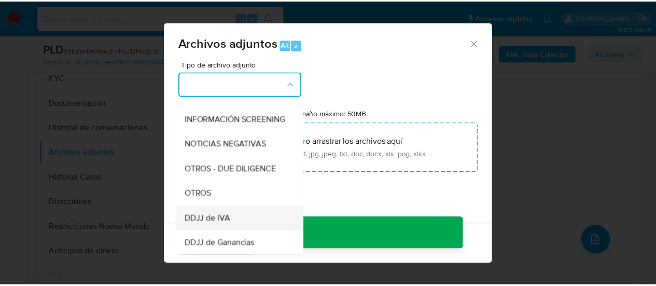
scroll to position [156, 0]
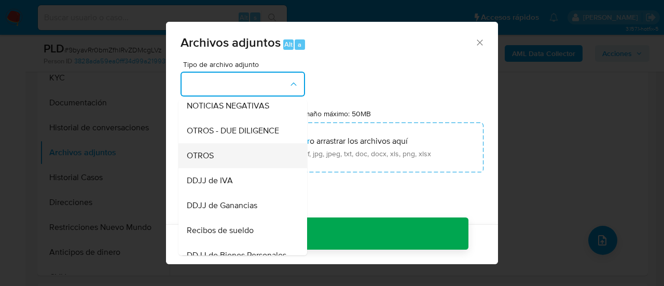
click at [210, 161] on span "OTROS" at bounding box center [200, 155] width 27 height 10
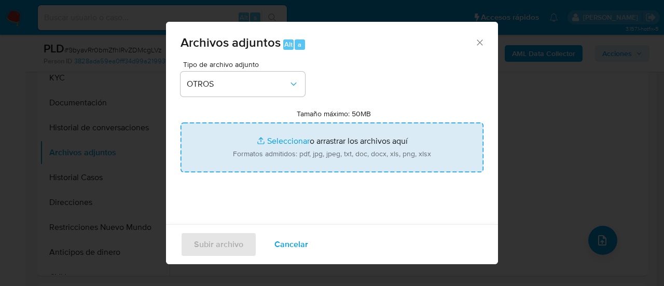
click at [271, 158] on input "Tamaño máximo: 50MB Seleccionar archivos" at bounding box center [332, 147] width 303 height 50
type input "C:\fakepath\Caselog 9byavRr0bmZfhlRvZDMcgLVz_2025_08_18_19_36_05.docx"
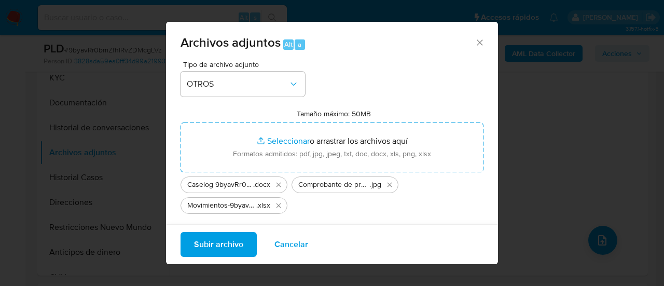
drag, startPoint x: 271, startPoint y: 158, endPoint x: 209, endPoint y: 253, distance: 113.9
click at [209, 253] on span "Subir archivo" at bounding box center [218, 244] width 49 height 23
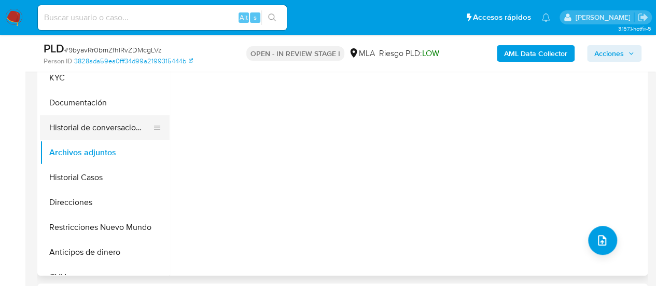
click at [95, 127] on button "Historial de conversaciones" at bounding box center [100, 127] width 121 height 25
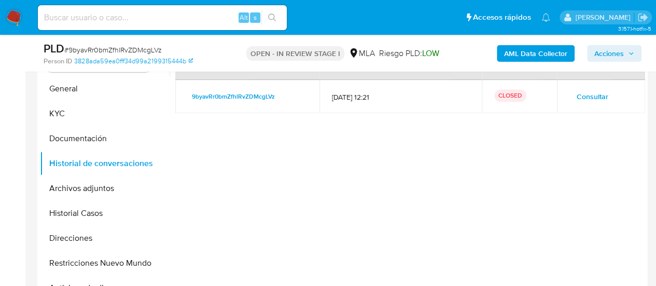
scroll to position [208, 0]
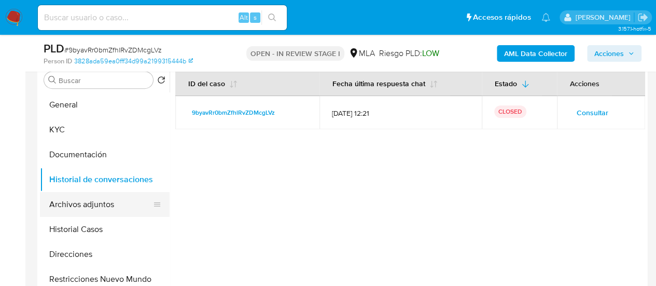
click at [81, 211] on button "Archivos adjuntos" at bounding box center [100, 204] width 121 height 25
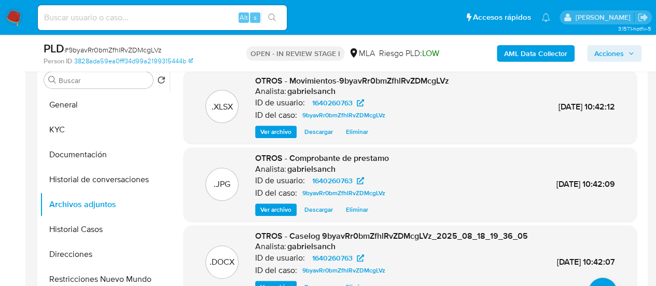
click at [618, 54] on span "Acciones" at bounding box center [610, 53] width 30 height 17
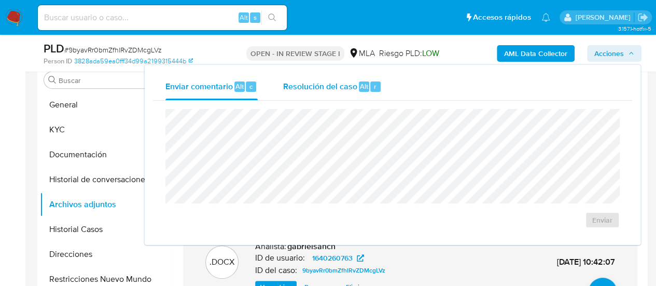
click at [380, 77] on div "Resolución del caso Alt r" at bounding box center [332, 86] width 99 height 27
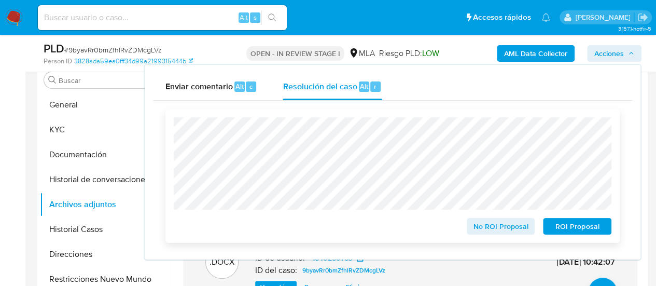
click at [513, 229] on span "No ROI Proposal" at bounding box center [501, 226] width 54 height 15
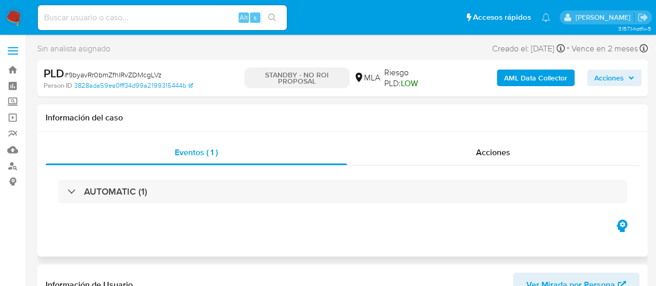
select select "10"
click at [128, 21] on input at bounding box center [162, 17] width 249 height 13
paste input "vFLiMiOe0HMeukLT37DabraI"
type input "vFLiMiOe0HMeukLT37DabraI"
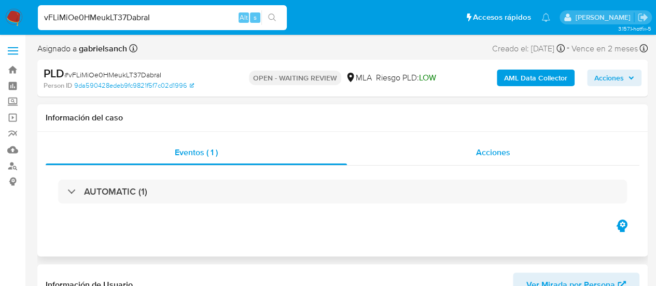
select select "10"
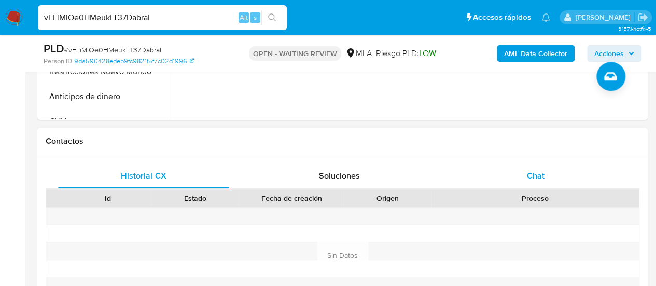
click at [529, 175] on span "Chat" at bounding box center [536, 176] width 18 height 12
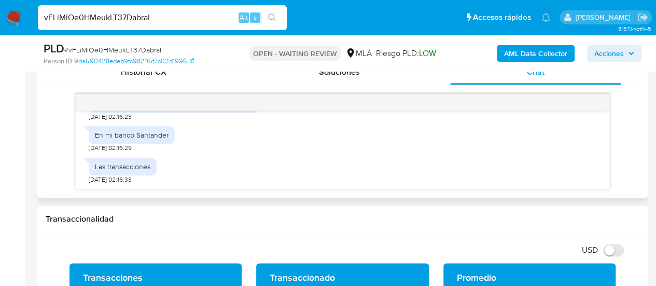
scroll to position [571, 0]
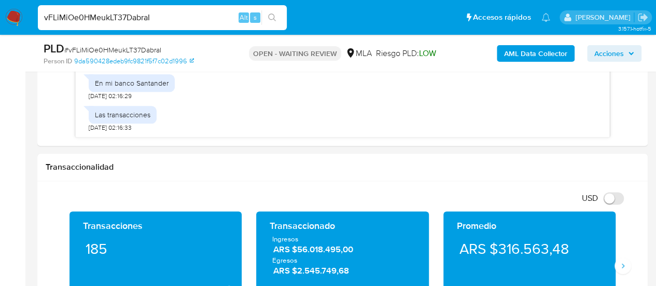
click at [141, 17] on input "vFLiMiOe0HMeukLT37DabraI" at bounding box center [162, 17] width 249 height 13
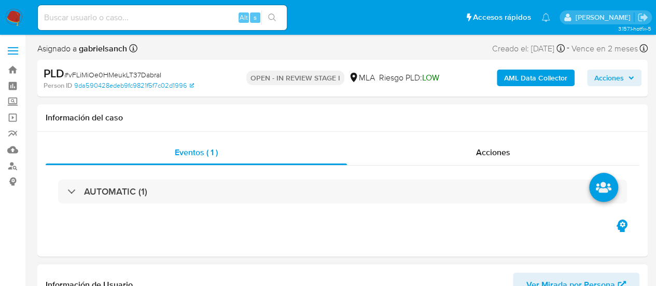
select select "10"
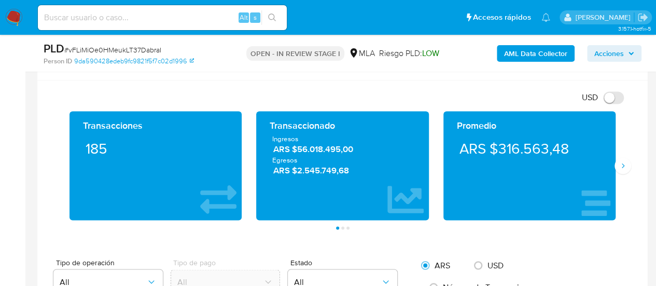
scroll to position [727, 0]
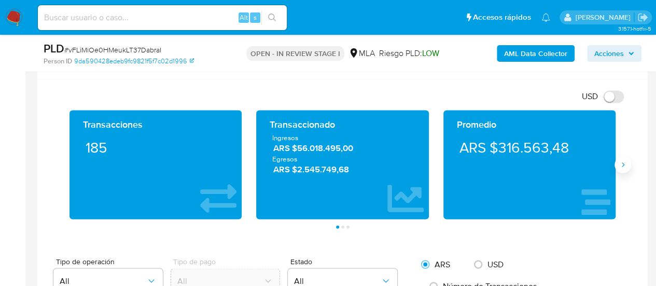
click at [626, 163] on icon "Siguiente" at bounding box center [623, 164] width 8 height 8
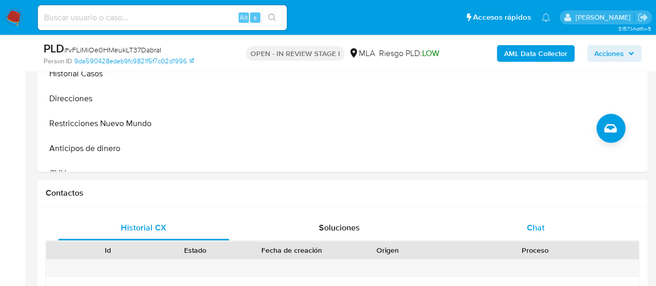
click at [581, 232] on div "Chat" at bounding box center [535, 227] width 171 height 25
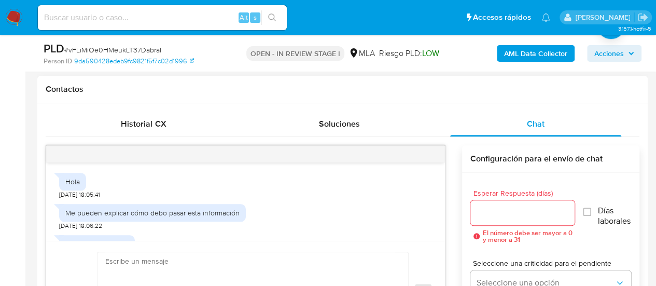
scroll to position [271, 0]
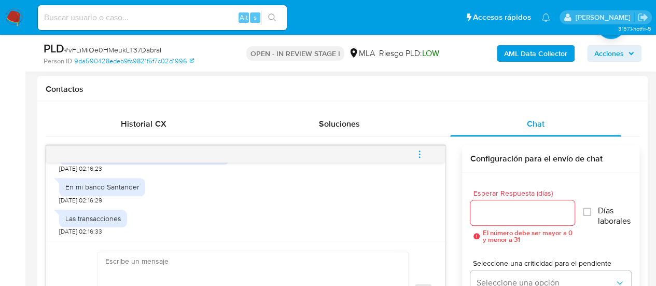
paste textarea "Hola, ¡Muchas gracias por tu respuesta! Confirmamos la recepción de la document…"
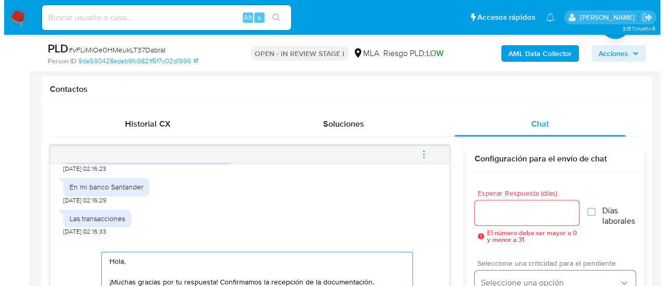
scroll to position [529, 0]
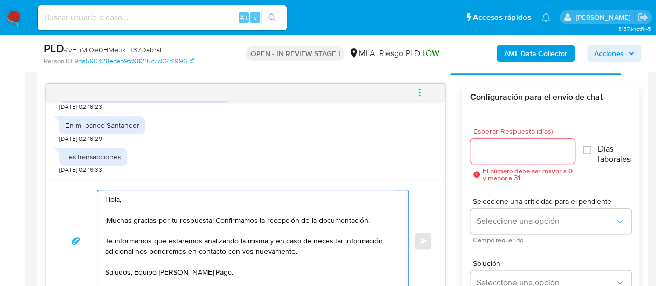
type textarea "Hola, ¡Muchas gracias por tu respuesta! Confirmamos la recepción de la document…"
click at [488, 159] on div at bounding box center [523, 151] width 105 height 25
click at [486, 148] on input "Esperar Respuesta (días)" at bounding box center [523, 150] width 105 height 13
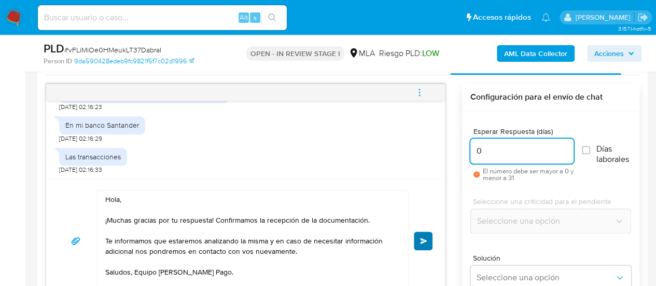
type input "0"
click at [430, 238] on button "Enviar" at bounding box center [423, 240] width 19 height 19
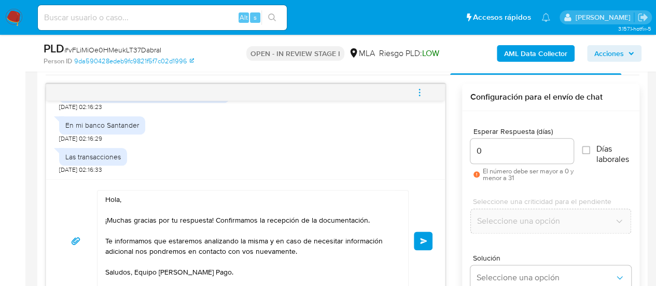
click at [420, 89] on icon "menu-action" at bounding box center [419, 89] width 1 height 1
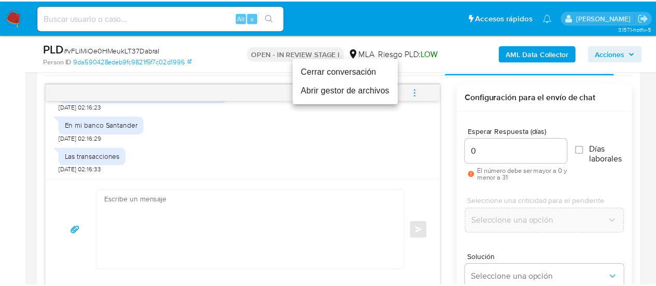
scroll to position [396, 0]
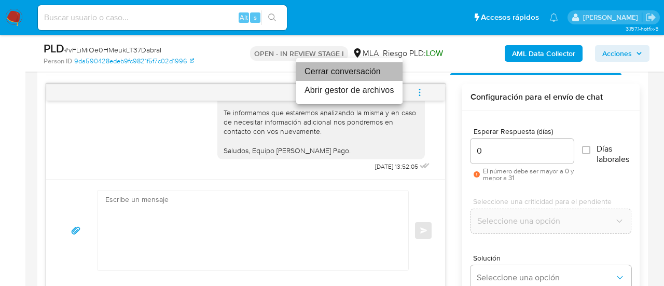
click at [383, 69] on li "Cerrar conversación" at bounding box center [349, 71] width 106 height 19
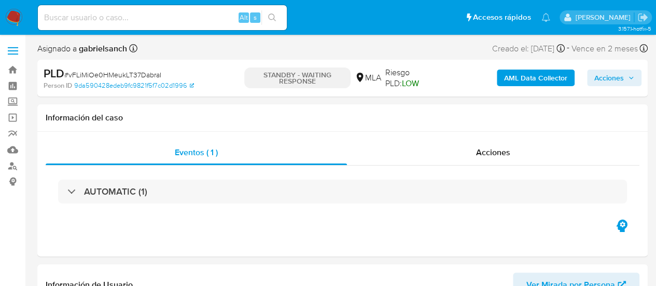
select select "10"
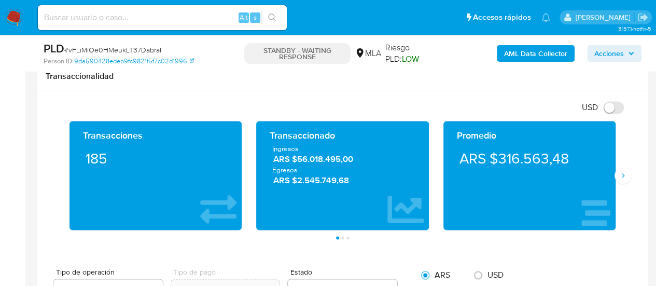
scroll to position [675, 0]
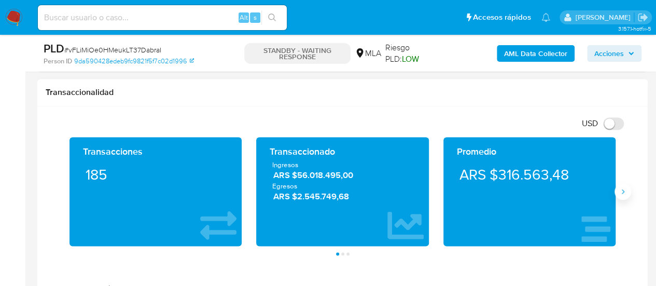
click at [625, 187] on icon "Siguiente" at bounding box center [623, 191] width 8 height 8
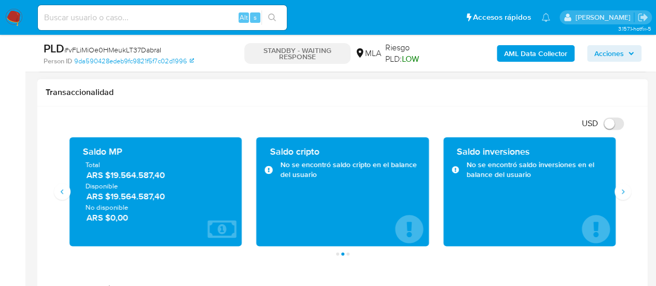
drag, startPoint x: 108, startPoint y: 174, endPoint x: 167, endPoint y: 178, distance: 59.3
click at [167, 178] on span "ARS $19.564.587,40" at bounding box center [157, 175] width 140 height 12
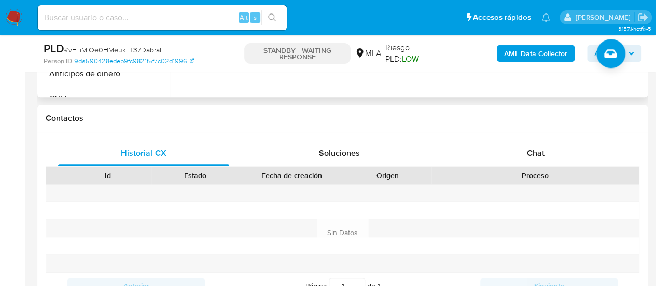
scroll to position [415, 0]
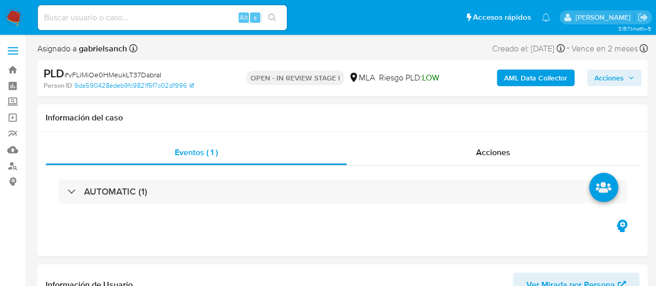
click at [551, 78] on b "AML Data Collector" at bounding box center [535, 78] width 63 height 17
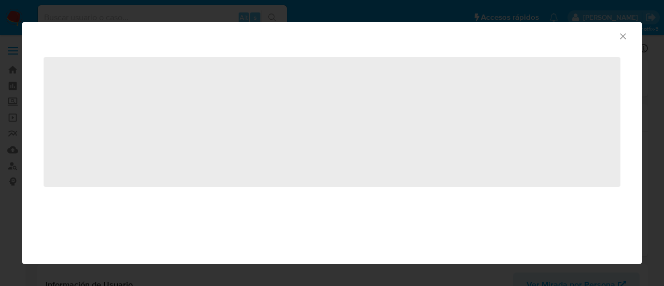
select select "10"
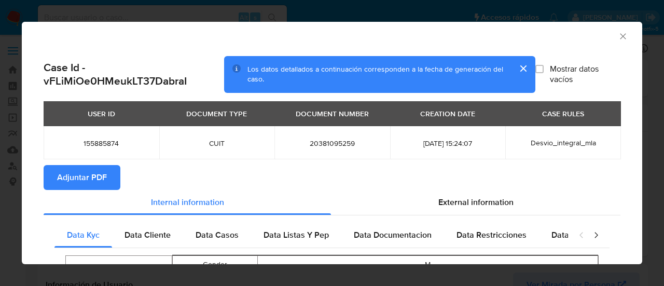
click at [69, 172] on span "Adjuntar PDF" at bounding box center [82, 177] width 50 height 23
click at [618, 39] on icon "Cerrar ventana" at bounding box center [623, 36] width 10 height 10
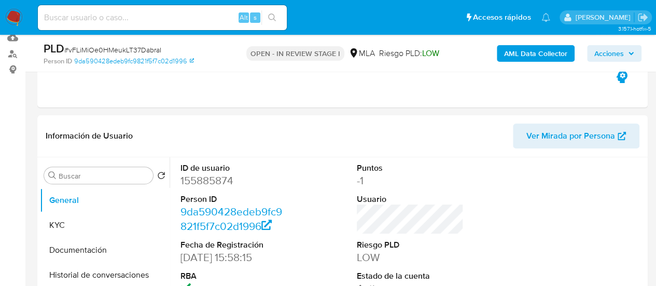
scroll to position [156, 0]
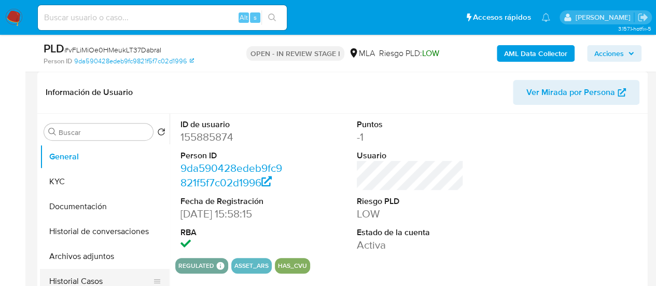
click at [99, 274] on button "Historial Casos" at bounding box center [100, 281] width 121 height 25
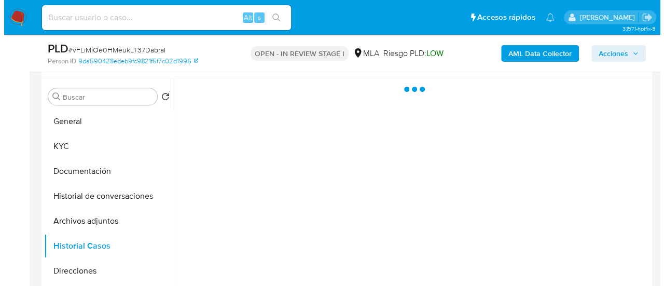
scroll to position [208, 0]
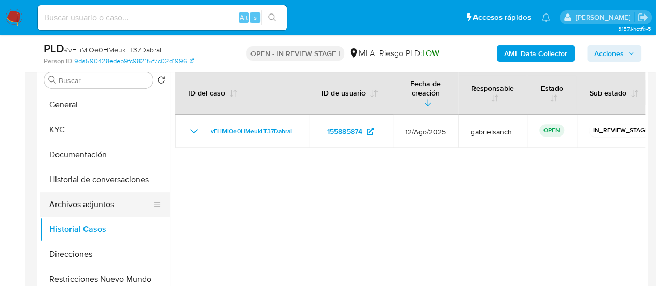
click at [95, 207] on button "Archivos adjuntos" at bounding box center [100, 204] width 121 height 25
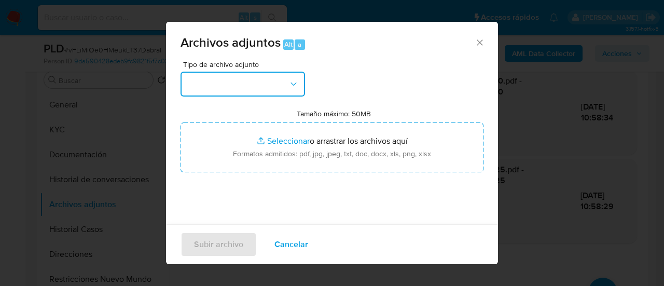
click at [230, 84] on button "button" at bounding box center [243, 84] width 125 height 25
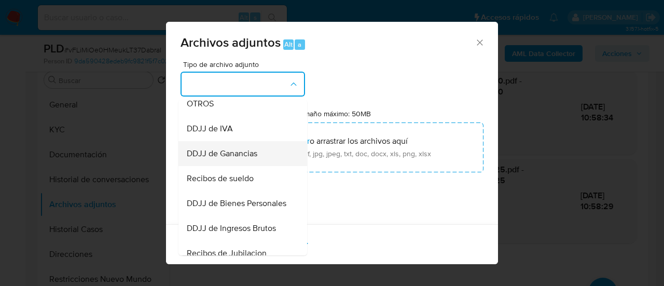
scroll to position [259, 0]
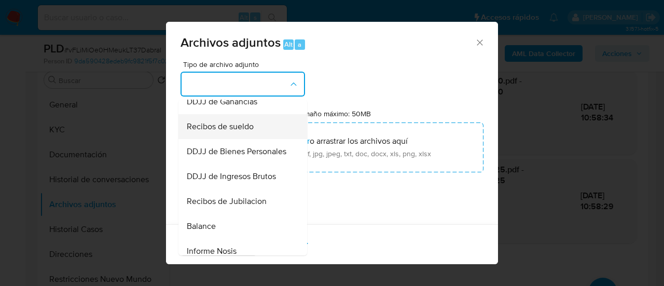
click at [229, 139] on div "Recibos de sueldo" at bounding box center [240, 126] width 106 height 25
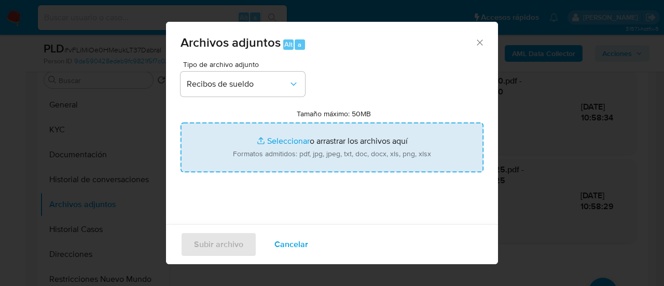
click at [279, 147] on input "Tamaño máximo: 50MB Seleccionar archivos" at bounding box center [332, 147] width 303 height 50
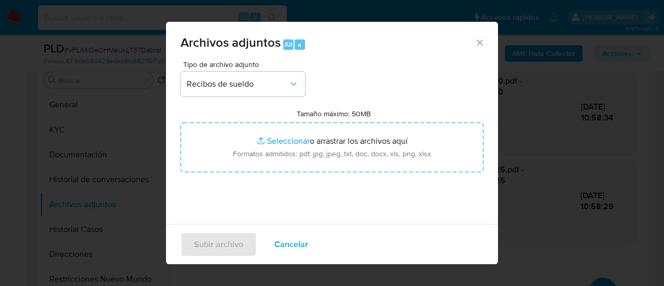
type input "C:\fakepath\Recibo de sueldo febrero.jpg"
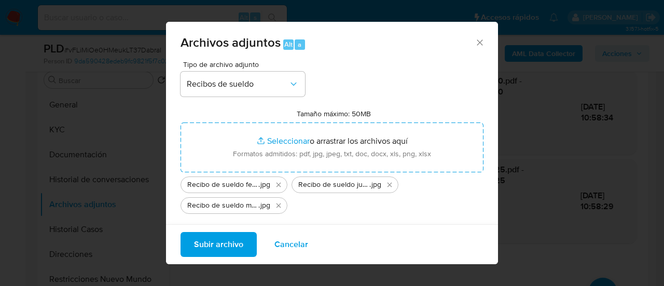
click at [231, 243] on span "Subir archivo" at bounding box center [218, 244] width 49 height 23
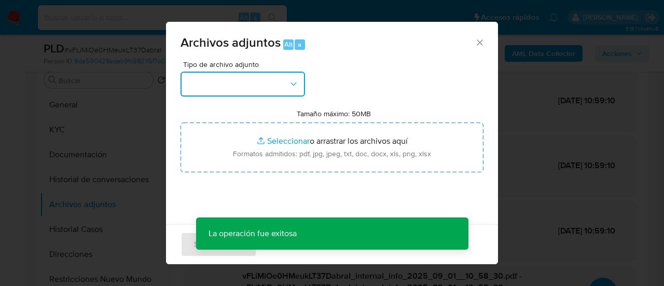
click at [256, 81] on button "button" at bounding box center [243, 84] width 125 height 25
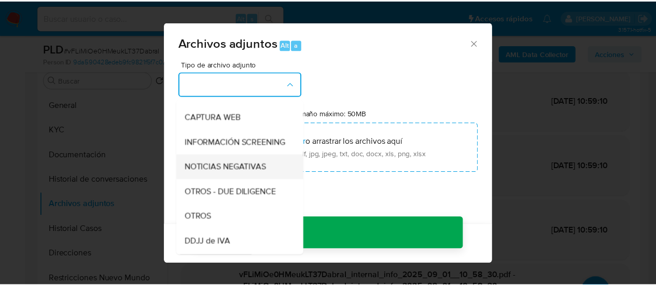
scroll to position [104, 0]
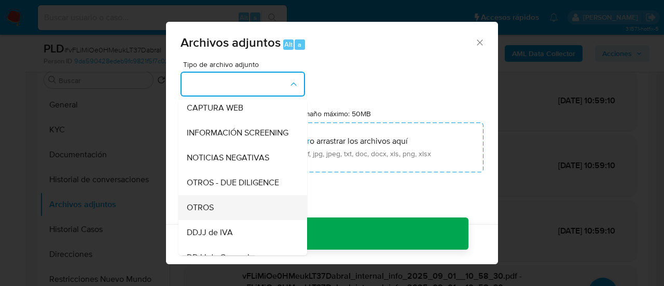
click at [216, 218] on div "OTROS" at bounding box center [240, 207] width 106 height 25
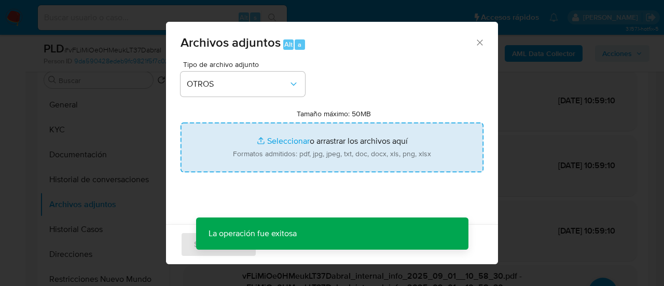
click at [290, 146] on input "Tamaño máximo: 50MB Seleccionar archivos" at bounding box center [332, 147] width 303 height 50
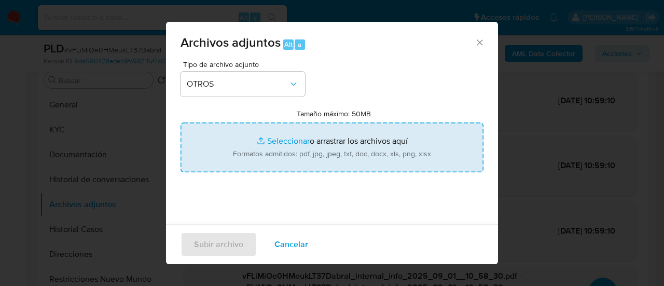
type input "C:\fakepath\Caselog vFLiMiOe0HMeukLT37DabraI_2025_08_18_23_45_14.docx"
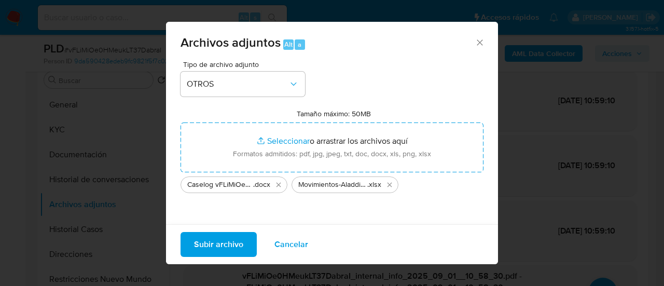
drag, startPoint x: 290, startPoint y: 146, endPoint x: 225, endPoint y: 242, distance: 115.9
click at [225, 242] on span "Subir archivo" at bounding box center [218, 244] width 49 height 23
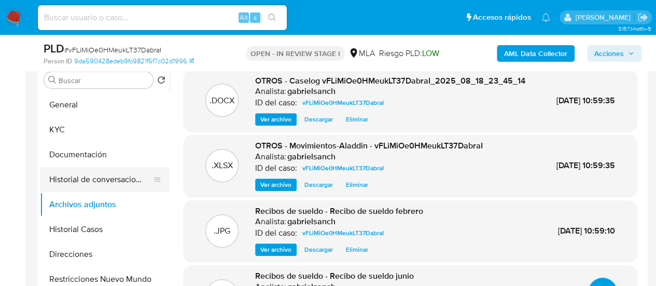
click at [108, 176] on button "Historial de conversaciones" at bounding box center [100, 179] width 121 height 25
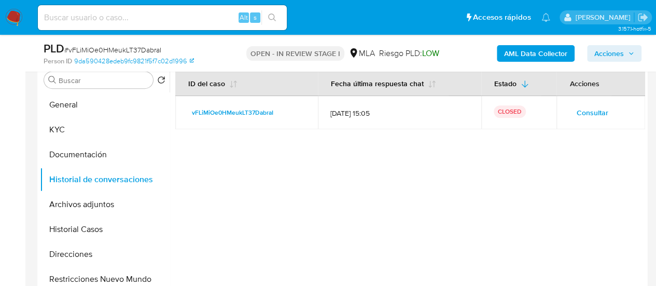
click at [609, 51] on span "Acciones" at bounding box center [610, 53] width 30 height 17
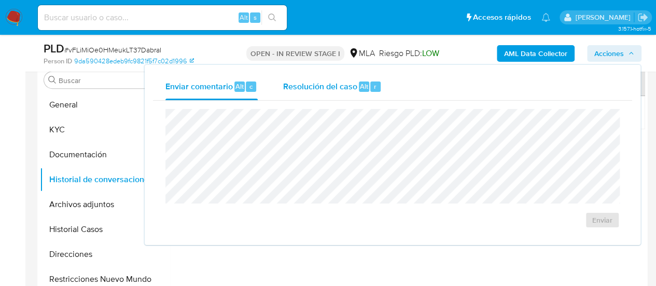
drag, startPoint x: 367, startPoint y: 73, endPoint x: 362, endPoint y: 90, distance: 17.9
click at [367, 73] on div "Resolución del caso Alt r" at bounding box center [332, 86] width 99 height 27
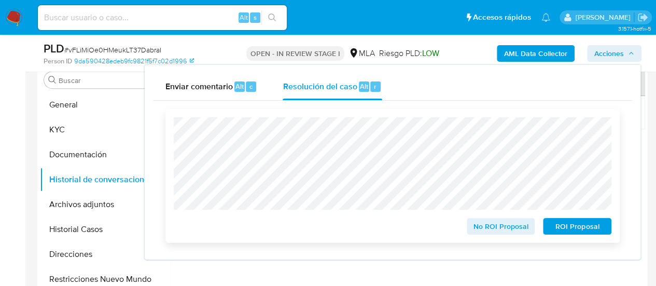
click at [484, 225] on span "No ROI Proposal" at bounding box center [501, 226] width 54 height 15
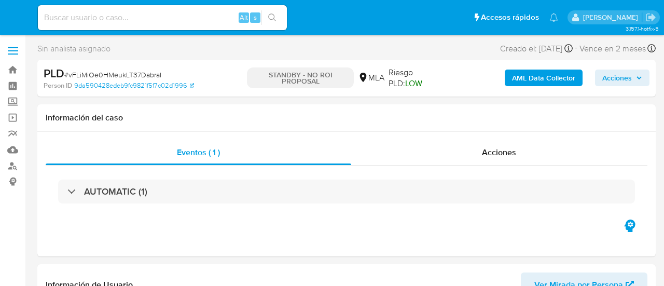
select select "10"
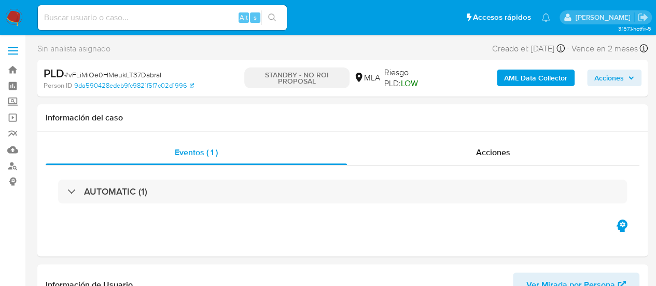
click at [114, 17] on input at bounding box center [162, 17] width 249 height 13
paste input "jnEhVvZJV51g6pzt5vMXAyvf"
type input "jnEhVvZJV51g6pzt5vMXAyvf"
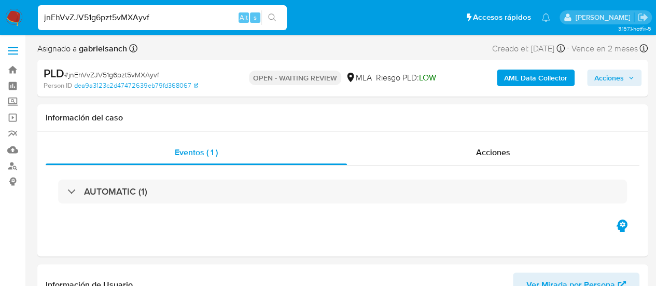
select select "10"
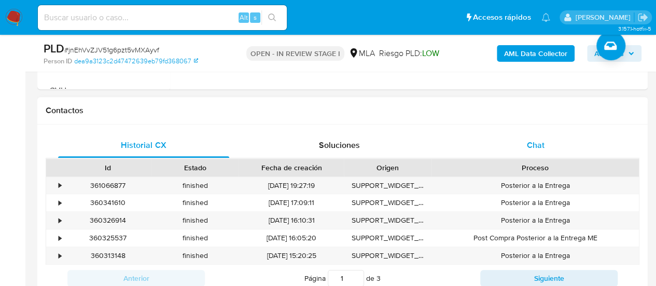
scroll to position [467, 0]
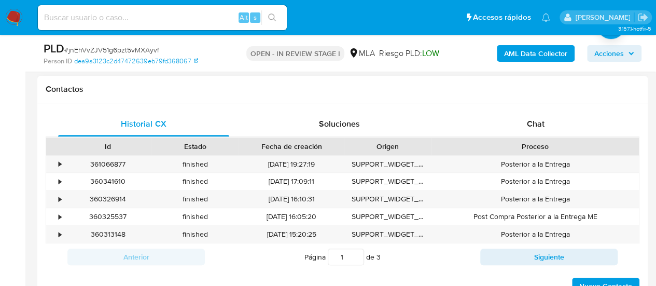
click at [567, 108] on div "Historial CX Soluciones Chat Id Estado Fecha de creación Origen Proceso • 36106…" at bounding box center [342, 203] width 611 height 200
click at [568, 112] on div "Chat" at bounding box center [535, 124] width 171 height 25
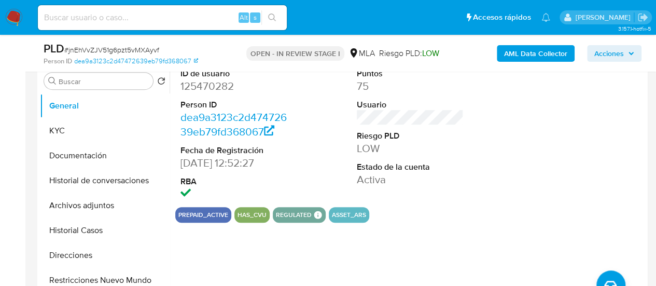
scroll to position [208, 0]
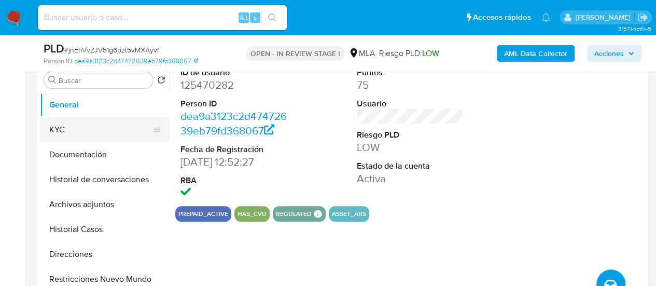
click at [56, 131] on button "KYC" at bounding box center [100, 129] width 121 height 25
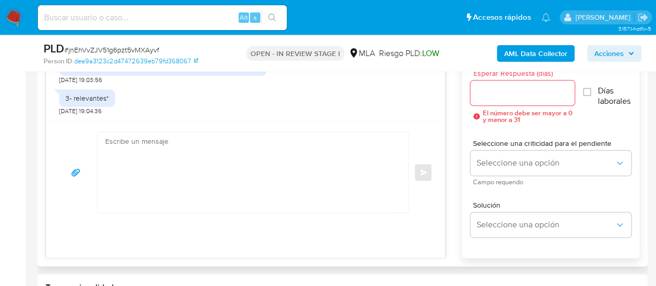
scroll to position [571, 0]
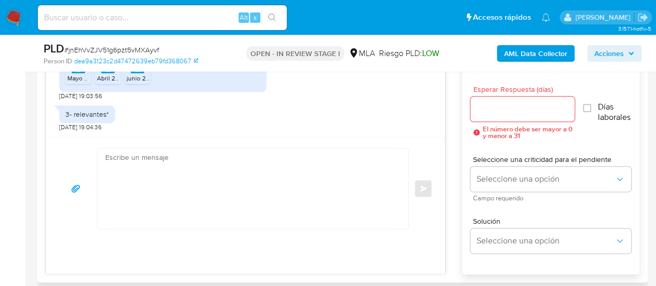
click at [229, 217] on textarea at bounding box center [250, 188] width 290 height 80
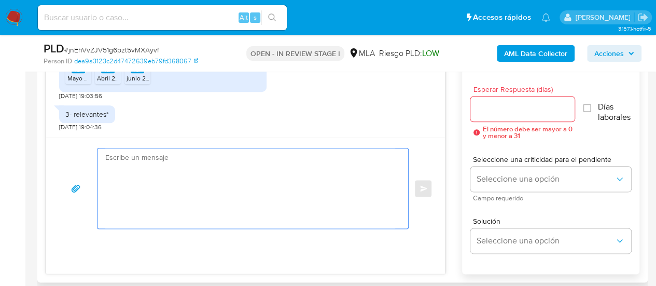
paste textarea "Hola, muchas gracias por tu respuesta. En función de las operaciones registrada…"
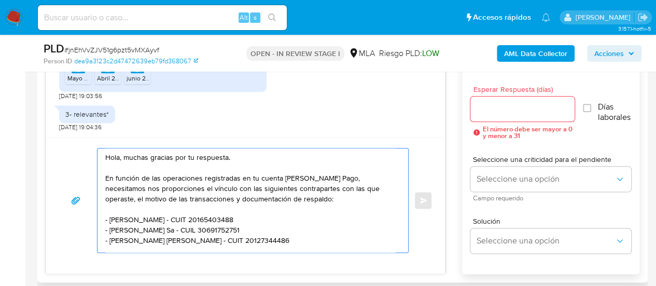
scroll to position [149, 0]
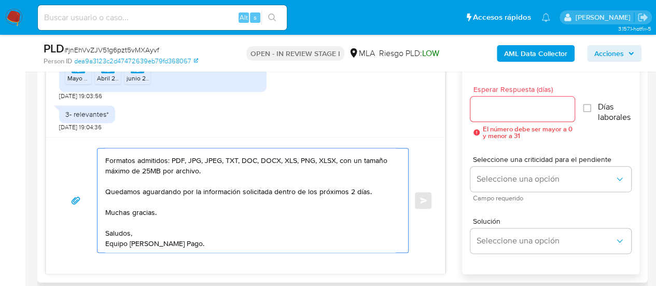
type textarea "Hola, muchas gracias por tu respuesta. En función de las operaciones registrada…"
click at [481, 114] on input "Esperar Respuesta (días)" at bounding box center [523, 108] width 105 height 13
type input "1"
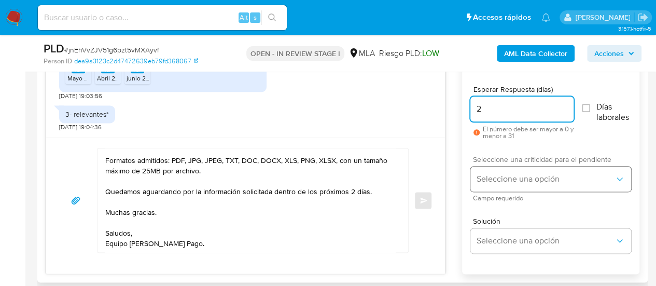
type input "2"
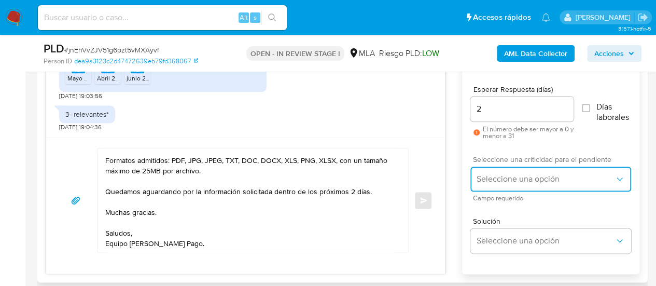
click at [498, 178] on span "Seleccione una opción" at bounding box center [546, 179] width 138 height 10
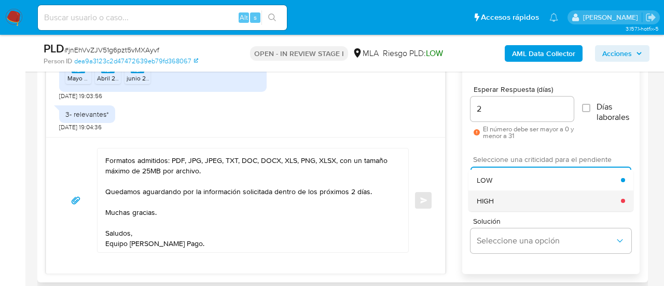
click at [502, 201] on div "HIGH" at bounding box center [549, 200] width 144 height 21
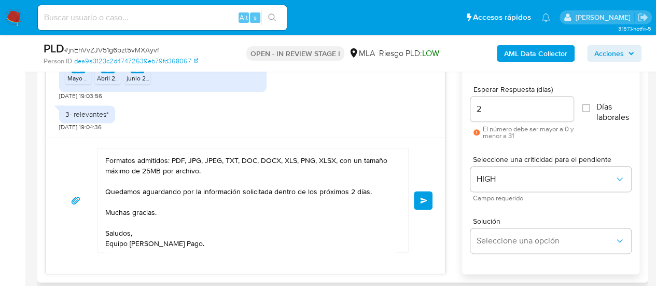
click at [418, 200] on button "Enviar" at bounding box center [423, 200] width 19 height 19
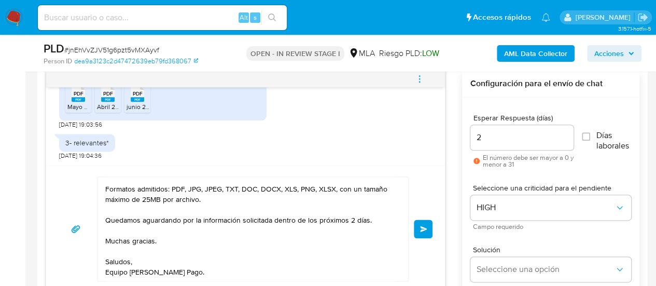
scroll to position [519, 0]
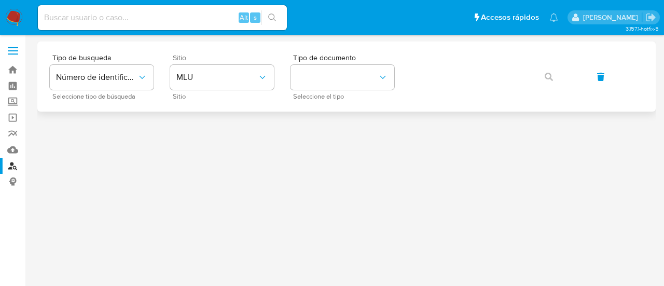
click at [232, 64] on div "Sitio MLU Sitio" at bounding box center [222, 76] width 104 height 45
click at [236, 77] on span "MLU" at bounding box center [216, 77] width 81 height 10
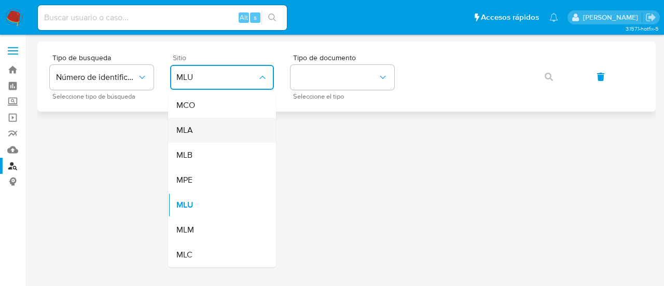
click at [232, 130] on div "MLA" at bounding box center [218, 130] width 85 height 25
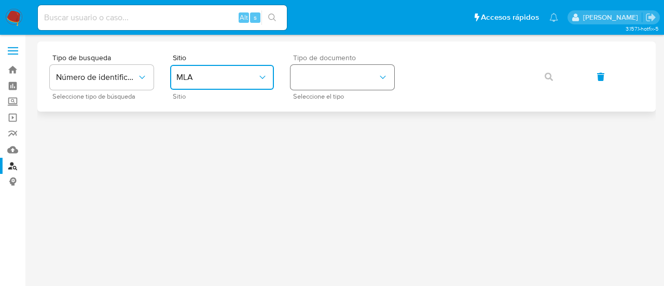
click at [306, 77] on button "identificationType" at bounding box center [343, 77] width 104 height 25
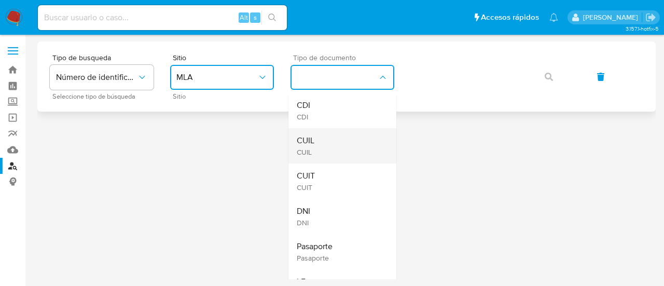
drag, startPoint x: 307, startPoint y: 79, endPoint x: 330, endPoint y: 129, distance: 55.3
click at [330, 129] on div "CUIL CUIL" at bounding box center [339, 145] width 85 height 35
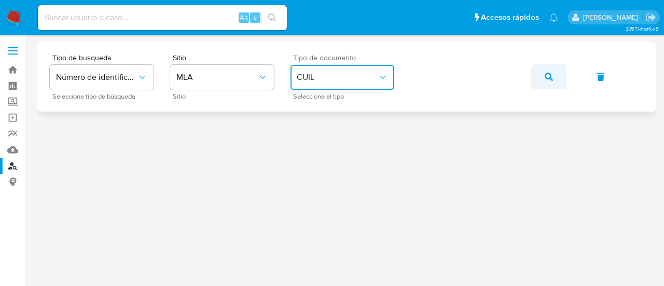
click at [555, 78] on button "button" at bounding box center [548, 76] width 35 height 25
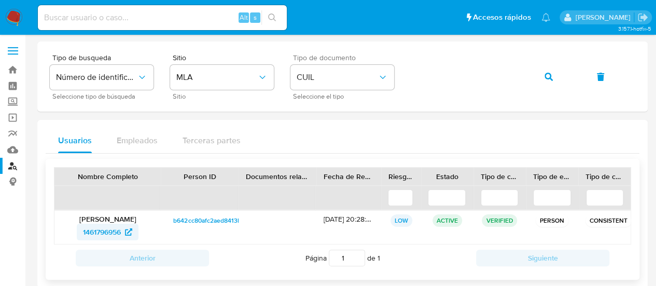
click at [122, 229] on span "1461796956" at bounding box center [107, 232] width 49 height 17
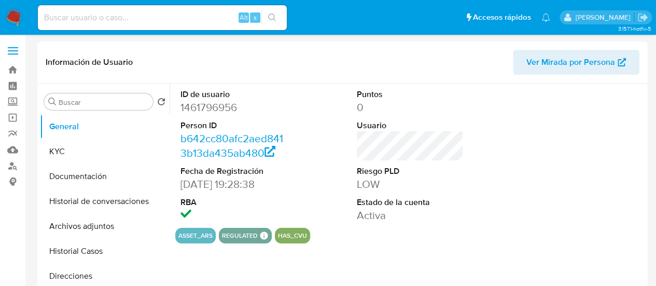
select select "10"
click at [63, 251] on button "Historial Casos" at bounding box center [100, 251] width 121 height 25
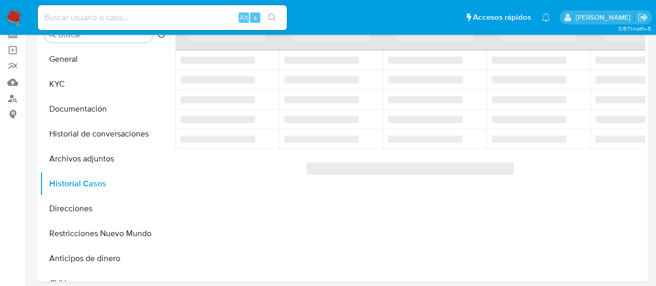
scroll to position [52, 0]
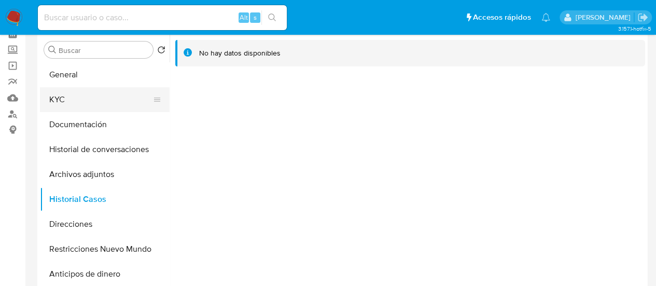
click at [53, 98] on button "KYC" at bounding box center [100, 99] width 121 height 25
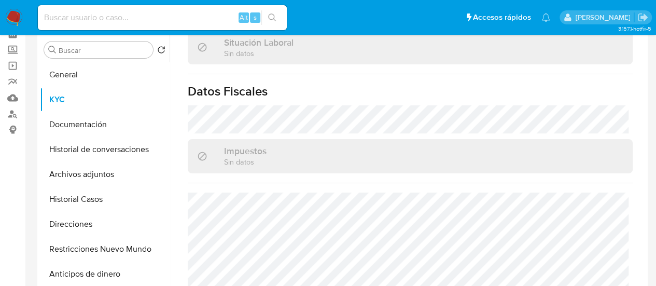
scroll to position [588, 0]
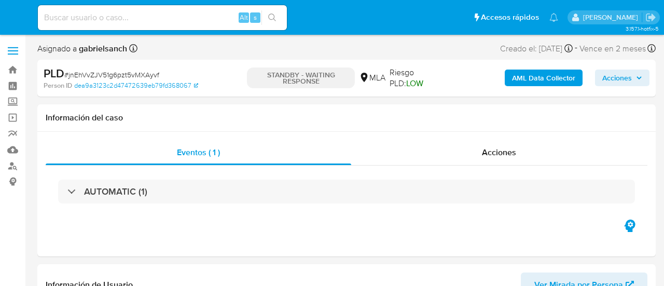
select select "10"
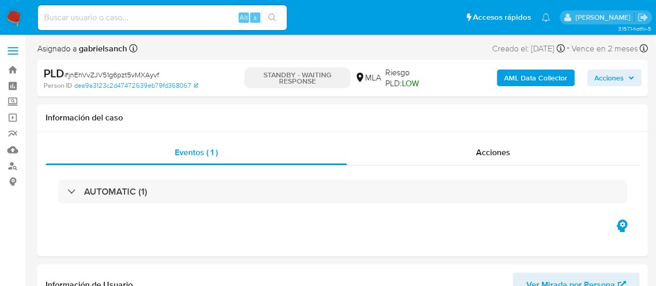
click at [118, 12] on input at bounding box center [162, 17] width 249 height 13
paste input "C6gyExkodNQ8svh7umMu4F5N"
type input "C6gyExkodNQ8svh7umMu4F5N"
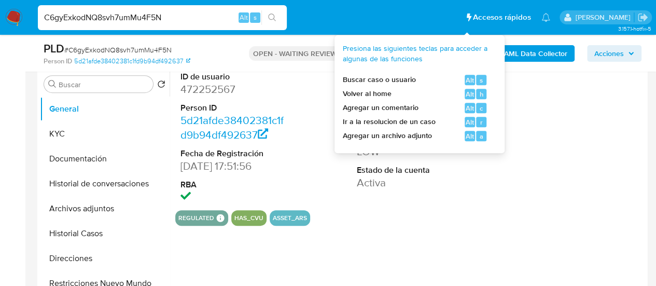
scroll to position [208, 0]
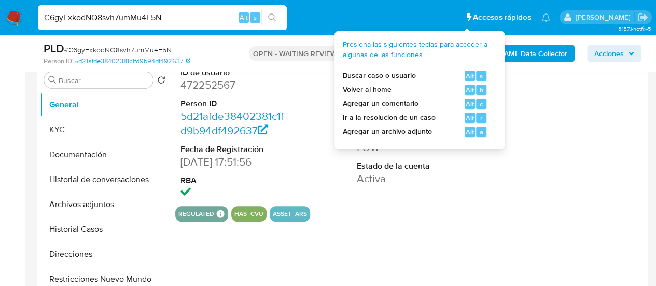
select select "10"
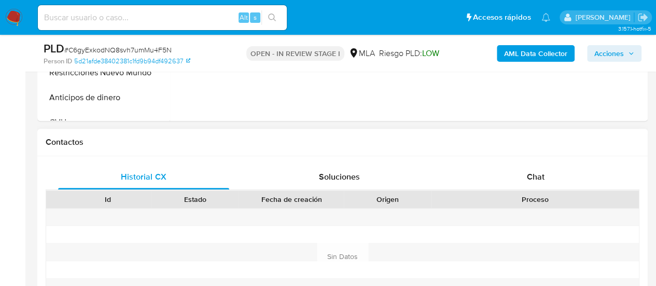
scroll to position [415, 0]
select select "10"
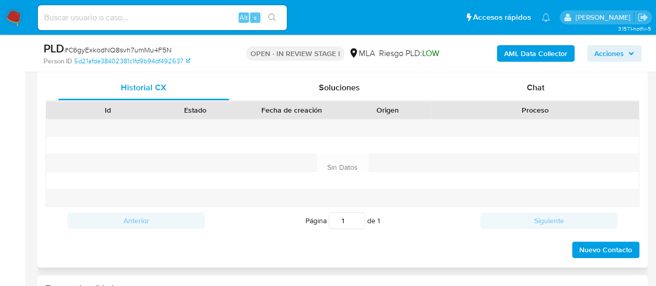
scroll to position [467, 0]
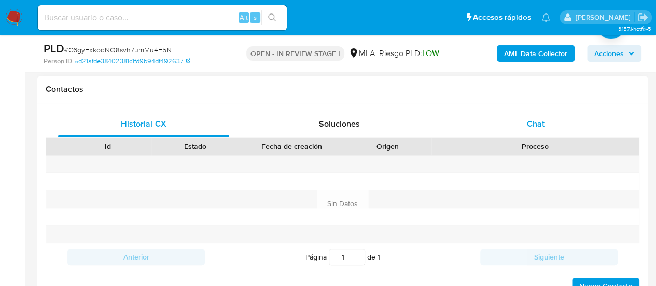
click at [527, 123] on span "Chat" at bounding box center [536, 124] width 18 height 12
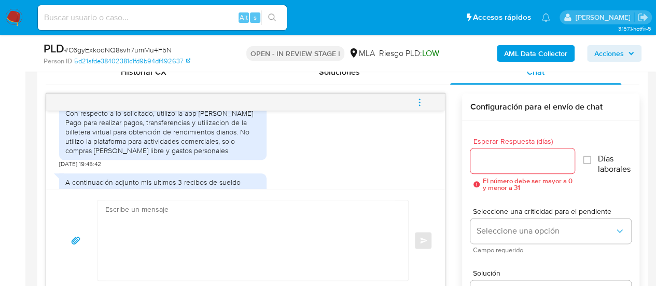
scroll to position [572, 0]
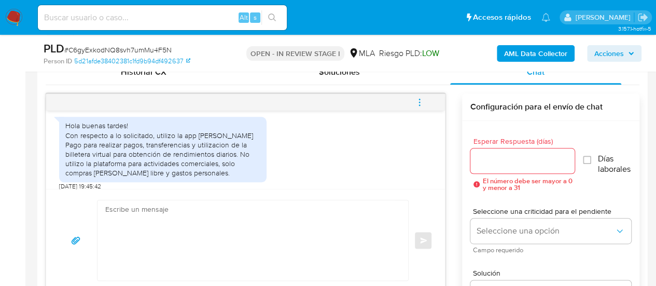
click at [238, 266] on textarea at bounding box center [250, 240] width 290 height 80
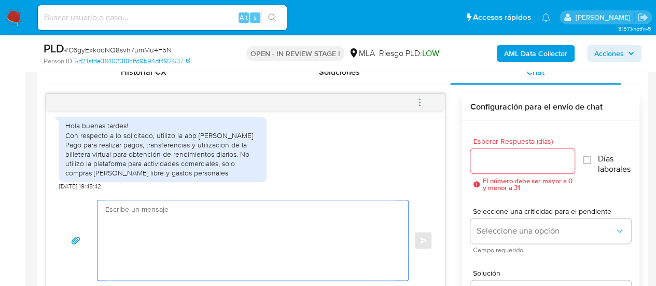
paste textarea "Hola, ¡Muchas gracias por tu respuesta! Confirmamos la recepción de la document…"
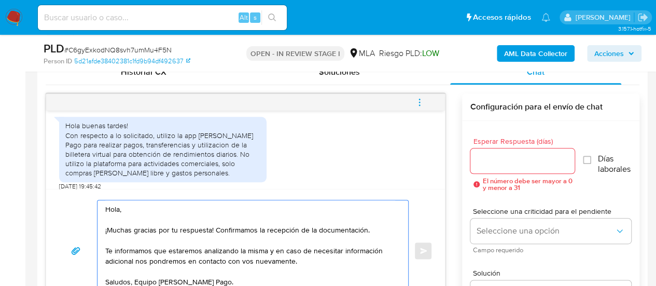
scroll to position [529, 0]
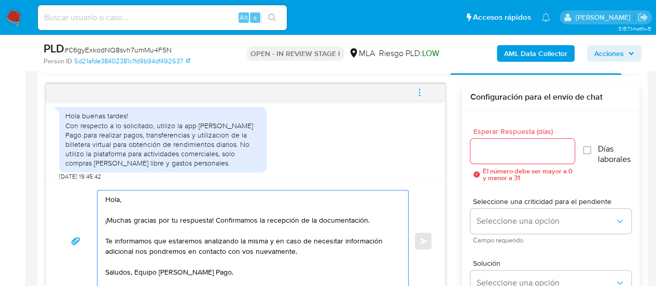
type textarea "Hola, ¡Muchas gracias por tu respuesta! Confirmamos la recepción de la document…"
click at [487, 149] on input "Esperar Respuesta (días)" at bounding box center [523, 150] width 105 height 13
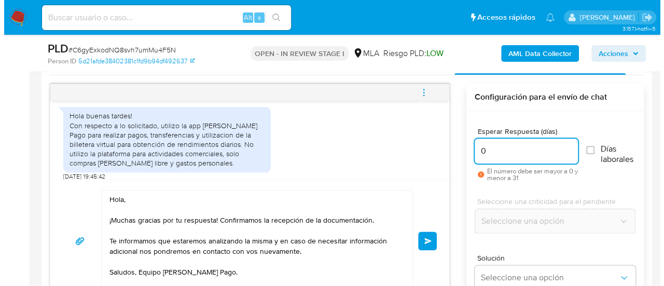
scroll to position [728, 0]
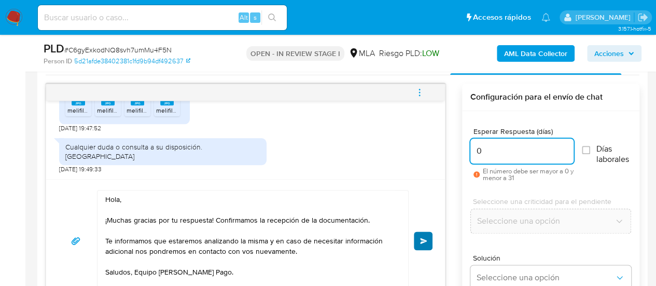
type input "0"
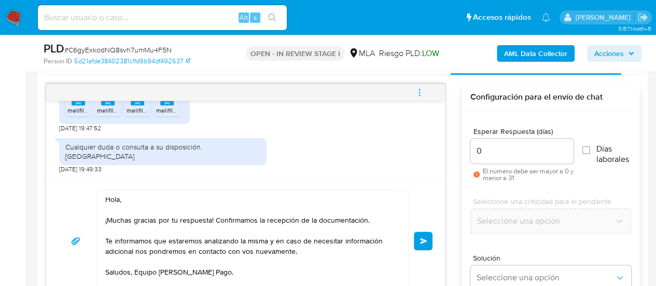
click at [419, 239] on button "Enviar" at bounding box center [423, 240] width 19 height 19
click at [420, 81] on span "menu-action" at bounding box center [419, 92] width 9 height 25
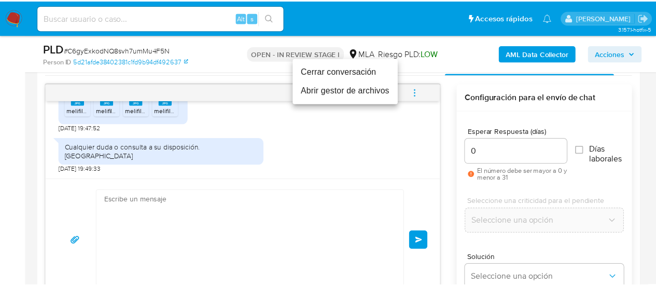
scroll to position [852, 0]
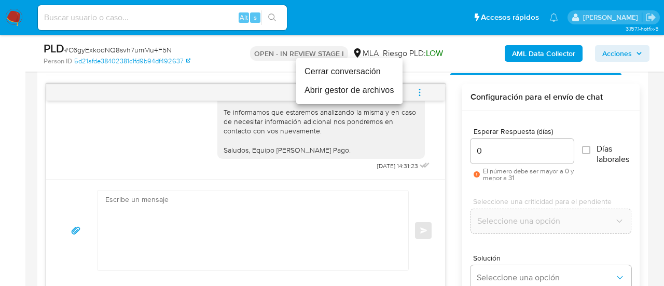
click at [368, 70] on li "Cerrar conversación" at bounding box center [349, 71] width 106 height 19
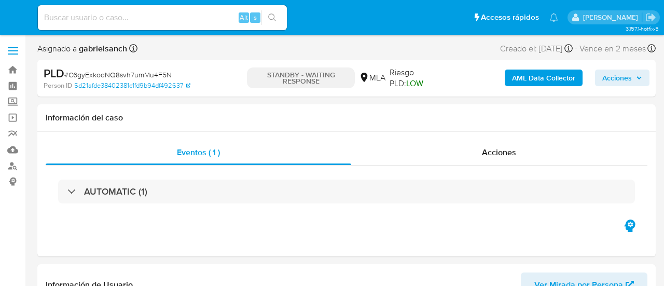
select select "10"
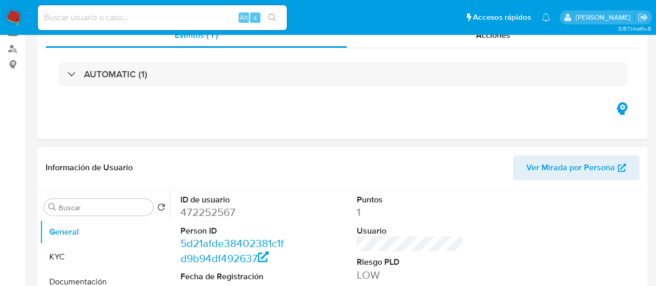
scroll to position [311, 0]
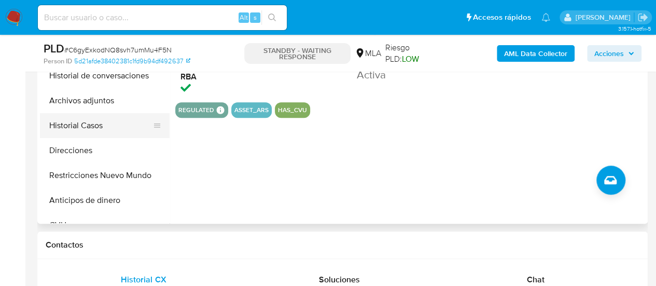
click at [67, 126] on button "Historial Casos" at bounding box center [100, 125] width 121 height 25
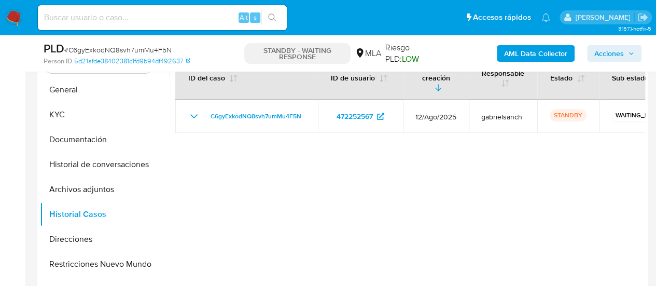
scroll to position [208, 0]
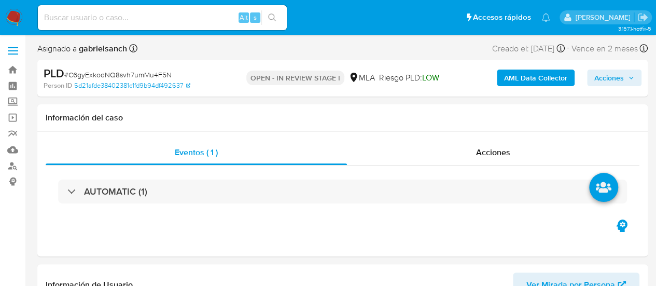
click at [521, 80] on b "AML Data Collector" at bounding box center [535, 78] width 63 height 17
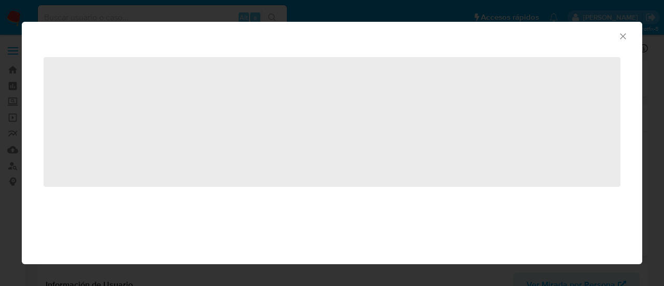
select select "10"
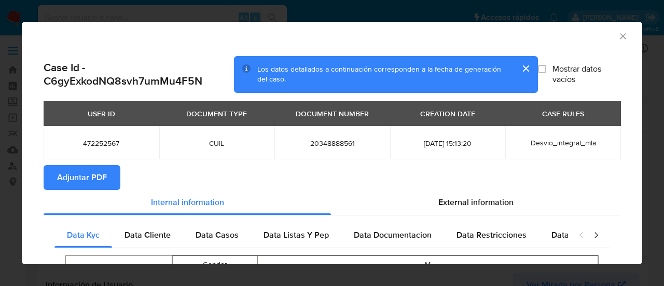
click at [90, 176] on span "Adjuntar PDF" at bounding box center [82, 177] width 50 height 23
click at [618, 35] on icon "Cerrar ventana" at bounding box center [623, 36] width 10 height 10
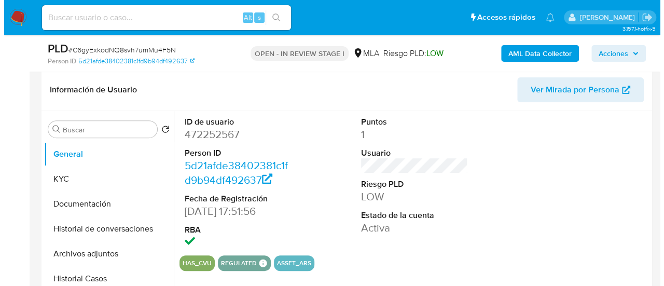
scroll to position [208, 0]
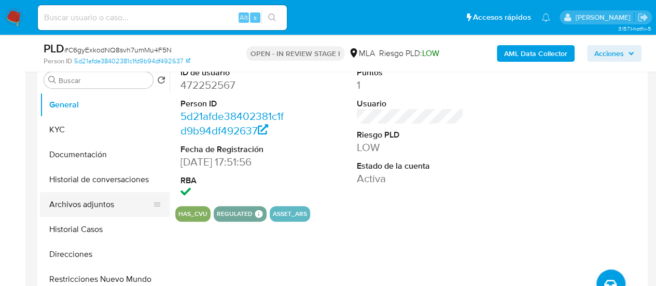
click at [75, 206] on button "Archivos adjuntos" at bounding box center [100, 204] width 121 height 25
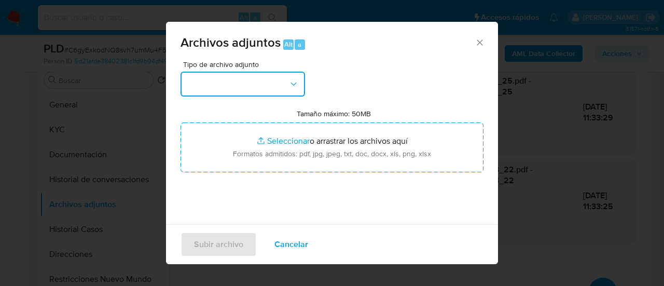
click at [285, 85] on button "button" at bounding box center [243, 84] width 125 height 25
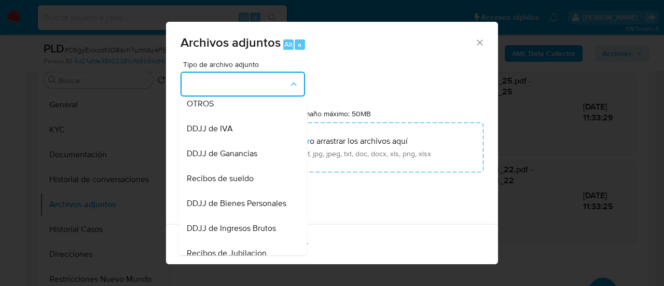
click at [239, 184] on span "Recibos de sueldo" at bounding box center [220, 178] width 67 height 10
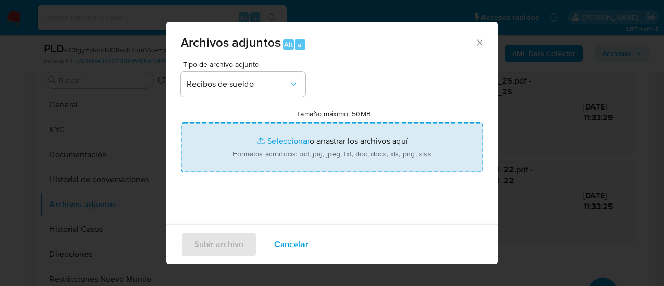
click at [282, 136] on input "Tamaño máximo: 50MB Seleccionar archivos" at bounding box center [332, 147] width 303 height 50
type input "C:\fakepath\Recibo de SAC.jpg"
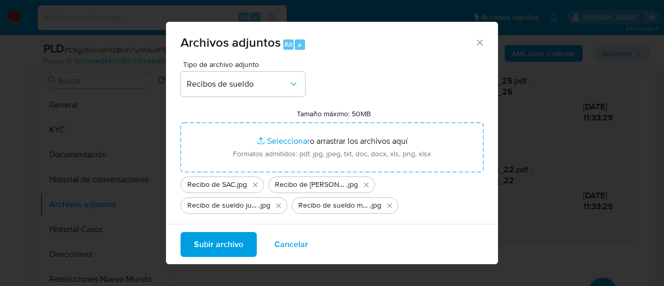
drag, startPoint x: 282, startPoint y: 136, endPoint x: 209, endPoint y: 241, distance: 128.3
click at [209, 241] on span "Subir archivo" at bounding box center [218, 244] width 49 height 23
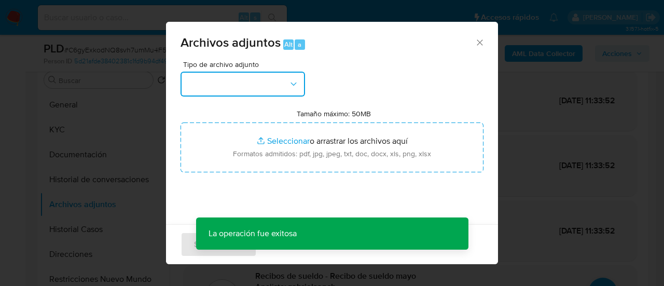
click at [276, 74] on button "button" at bounding box center [243, 84] width 125 height 25
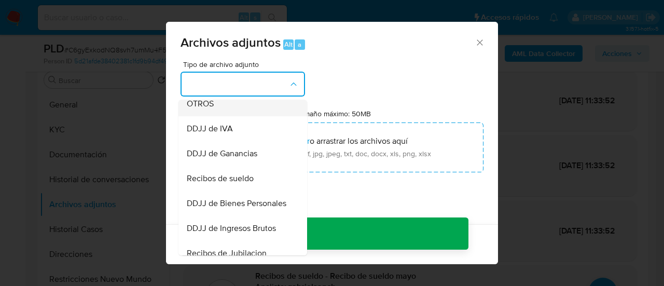
click at [189, 109] on span "OTROS" at bounding box center [200, 104] width 27 height 10
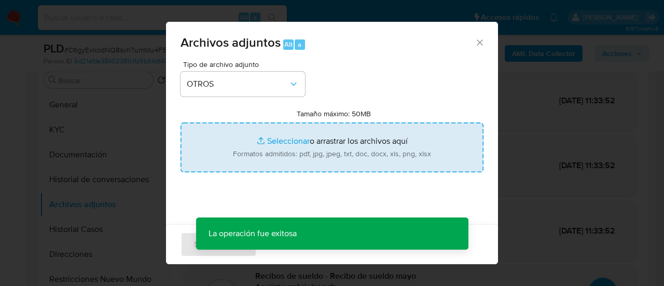
click at [322, 143] on input "Tamaño máximo: 50MB Seleccionar archivos" at bounding box center [332, 147] width 303 height 50
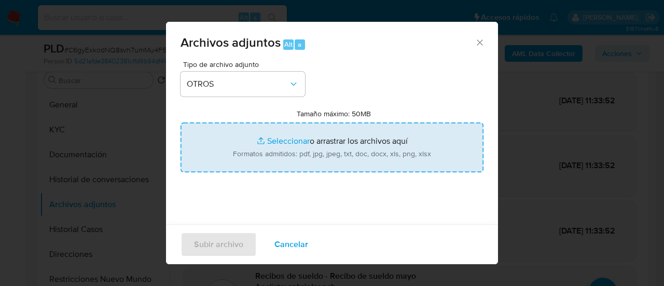
type input "C:\fakepath\Caselog C6gyExkodNQ8svh7umMu4F5N_2025_08_18_21_00_01.docx"
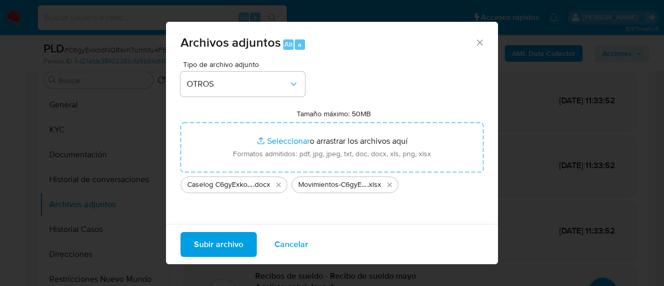
click at [218, 248] on span "Subir archivo" at bounding box center [218, 244] width 49 height 23
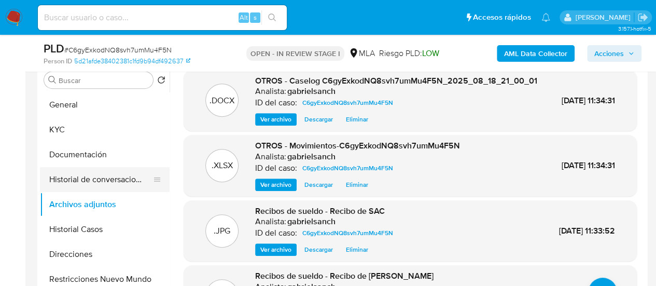
click at [88, 180] on button "Historial de conversaciones" at bounding box center [100, 179] width 121 height 25
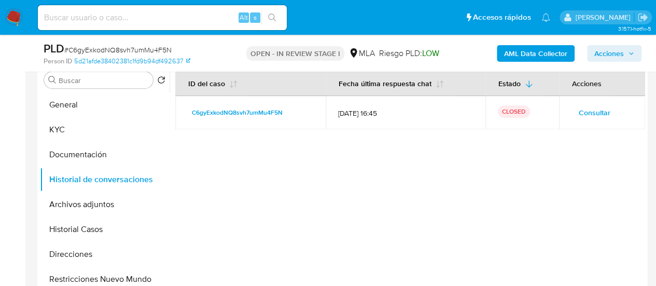
drag, startPoint x: 99, startPoint y: 202, endPoint x: 498, endPoint y: 66, distance: 421.8
click at [99, 202] on button "Archivos adjuntos" at bounding box center [105, 204] width 130 height 25
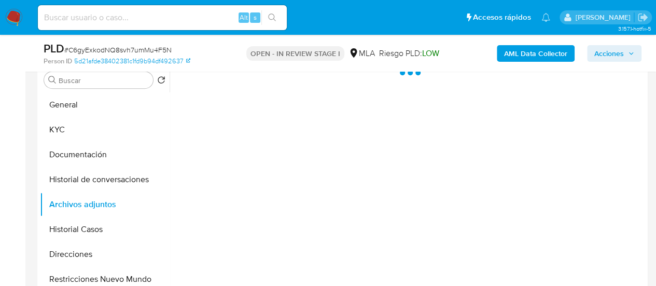
click at [631, 48] on span "Acciones" at bounding box center [615, 53] width 40 height 15
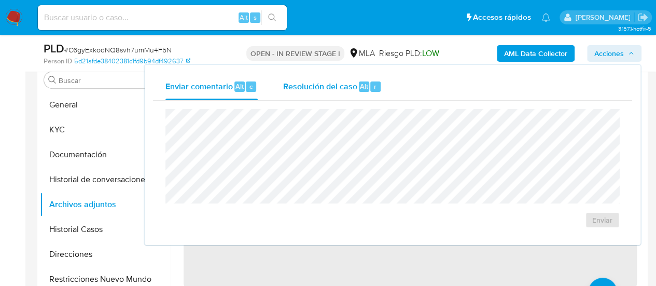
click at [285, 95] on div "Resolución del caso Alt r" at bounding box center [332, 86] width 99 height 27
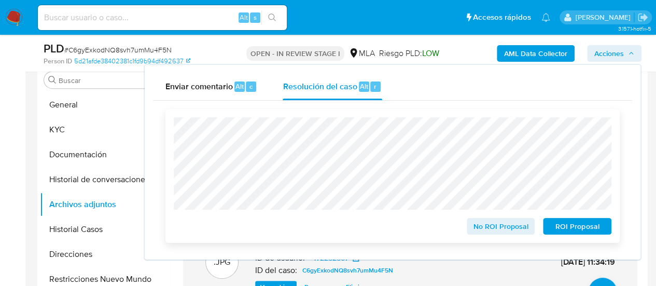
click at [518, 226] on span "No ROI Proposal" at bounding box center [501, 226] width 54 height 15
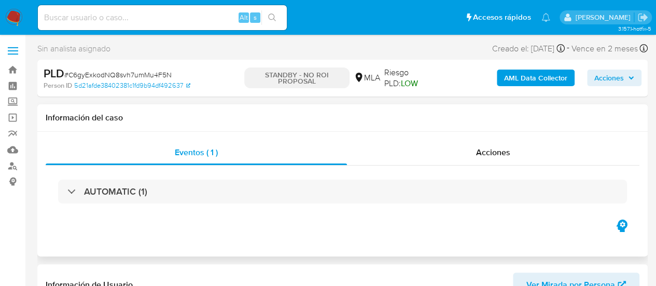
select select "10"
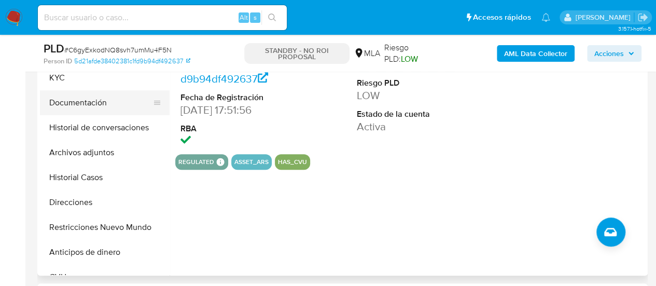
click at [65, 109] on button "Documentación" at bounding box center [100, 102] width 121 height 25
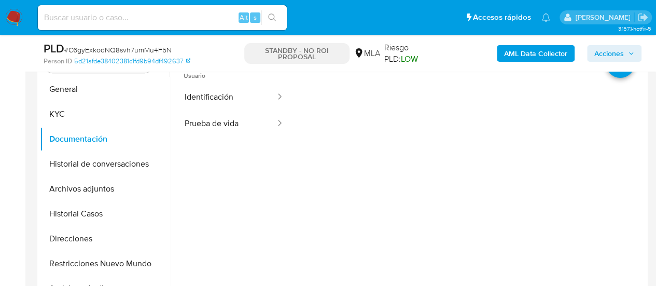
scroll to position [208, 0]
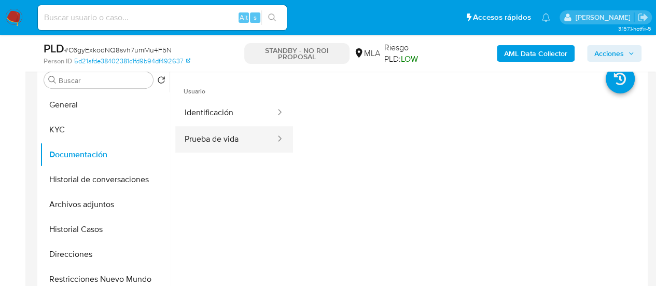
click at [243, 133] on button "Prueba de vida" at bounding box center [225, 139] width 101 height 26
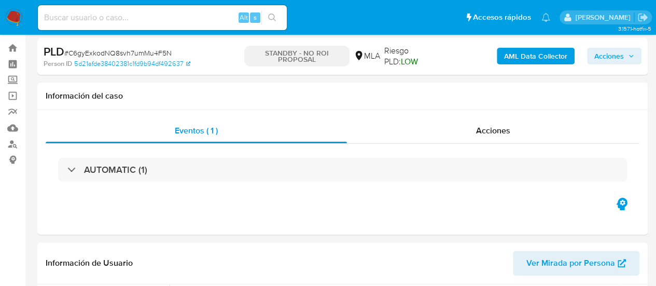
scroll to position [0, 0]
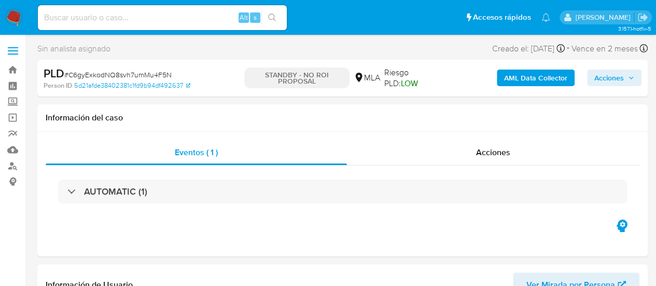
click at [128, 25] on div "Alt s" at bounding box center [162, 17] width 249 height 25
click at [121, 20] on input at bounding box center [162, 17] width 249 height 13
paste input "7uKpIcrQwq2UgjXEnSrSqJam"
type input "7uKpIcrQwq2UgjXEnSrSqJam"
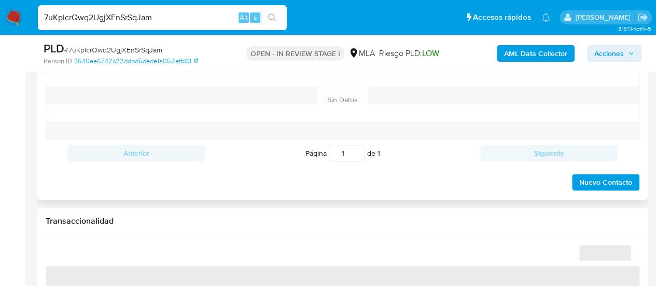
scroll to position [519, 0]
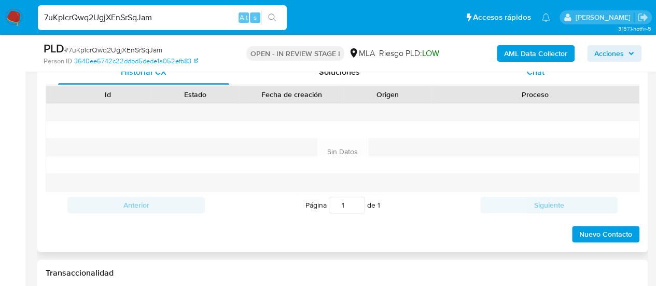
click at [529, 75] on span "Chat" at bounding box center [536, 72] width 18 height 12
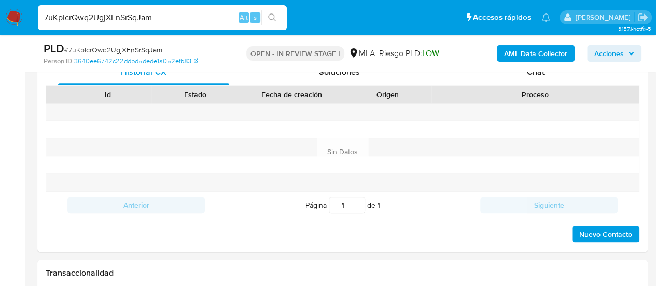
select select "10"
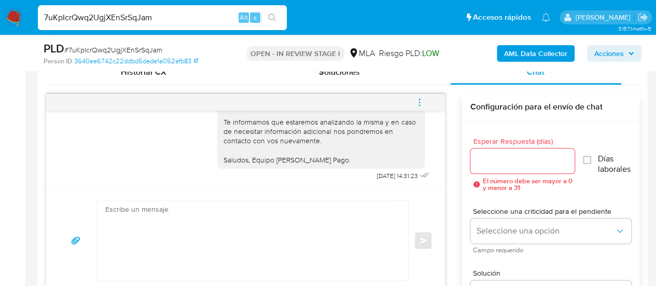
scroll to position [1339, 0]
click at [95, 14] on input "7uKpIcrQwq2UgjXEnSrSqJam" at bounding box center [162, 17] width 249 height 13
paste input "PgqKVRUuEye9bWrIQzmCXEyF"
type input "PgqKVRUuEye9bWrIQzmCXEyF"
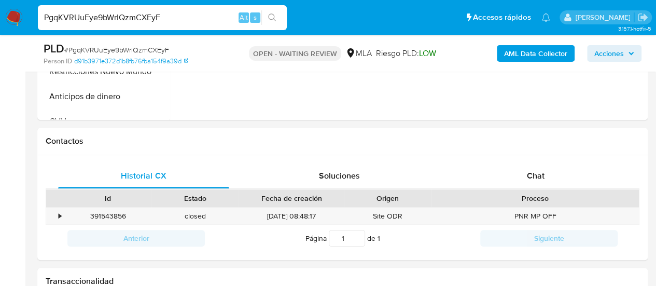
click at [527, 174] on span "Chat" at bounding box center [536, 176] width 18 height 12
select select "10"
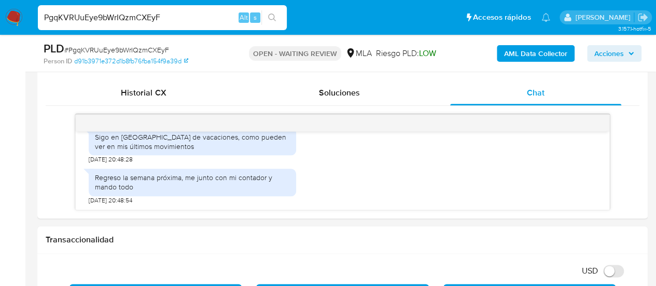
scroll to position [519, 0]
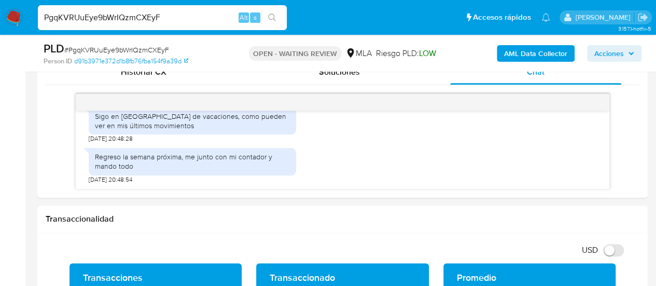
click at [98, 16] on input "PgqKVRUuEye9bWrIQzmCXEyF" at bounding box center [162, 17] width 249 height 13
paste input "kZebRQR2wvj9TZetXv5nJtsh"
type input "kZebRQR2wvj9TZetXv5nJtsh"
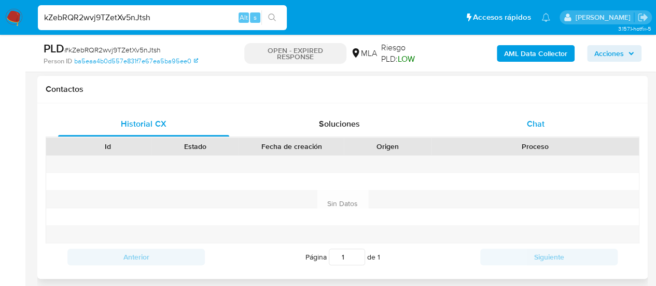
click at [535, 124] on span "Chat" at bounding box center [536, 124] width 18 height 12
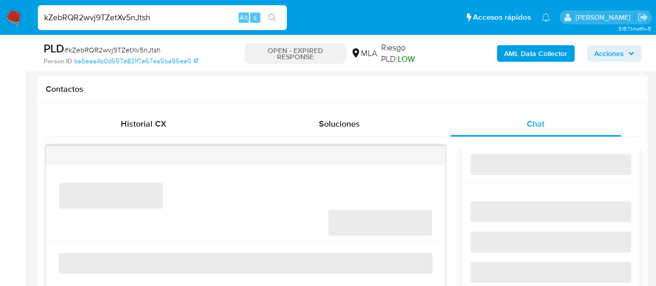
select select "10"
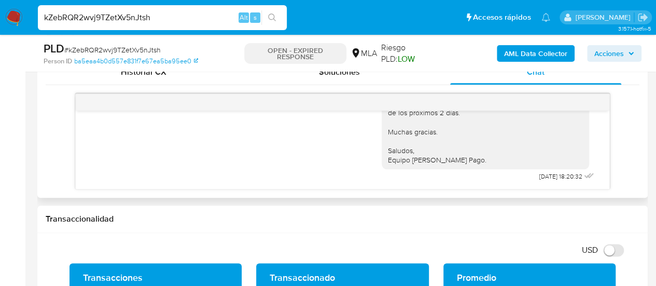
scroll to position [929, 0]
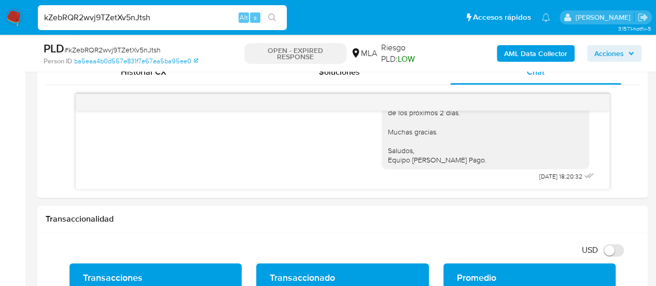
click at [129, 18] on input "kZebRQR2wvj9TZetXv5nJtsh" at bounding box center [162, 17] width 249 height 13
paste input "tAnYAXQNJ1oeNr7bBIx582Vs"
type input "tAnYAXQNJ1oeNr7bBIx582Vs"
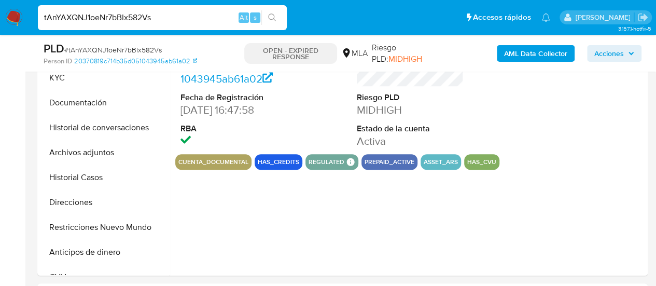
select select "10"
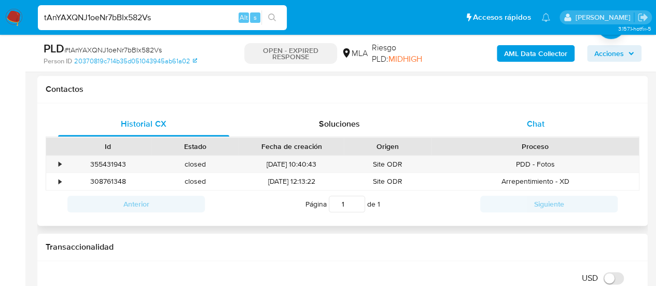
click at [562, 120] on div "Chat" at bounding box center [535, 124] width 171 height 25
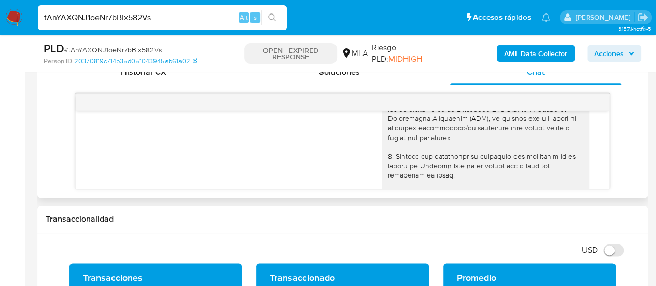
scroll to position [0, 0]
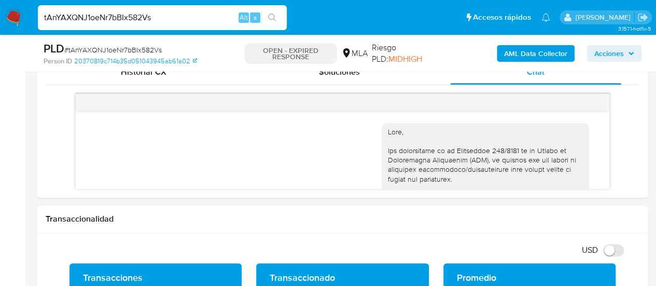
click at [125, 13] on input "tAnYAXQNJ1oeNr7bBIx582Vs" at bounding box center [162, 17] width 249 height 13
paste input "aiBWtaDzWxTVIOaEkQgWPHIk"
type input "aiBWtaDzWxTVIOaEkQgWPHIk"
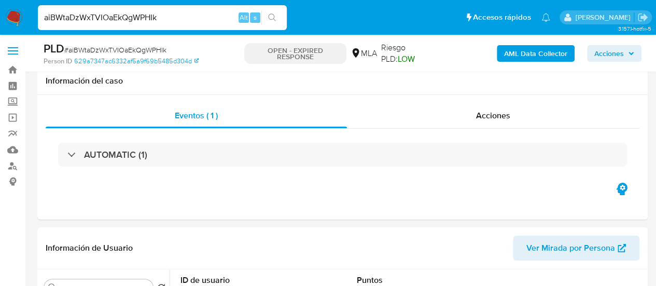
scroll to position [415, 0]
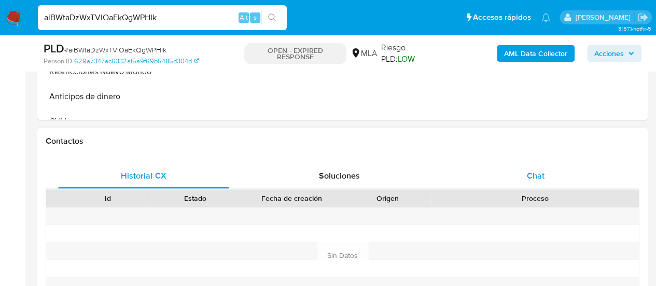
click at [545, 170] on div "Chat" at bounding box center [535, 175] width 171 height 25
select select "10"
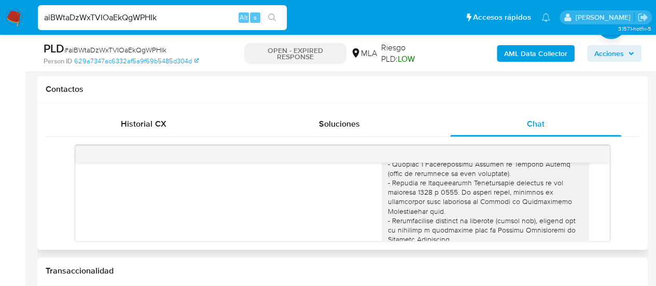
scroll to position [0, 0]
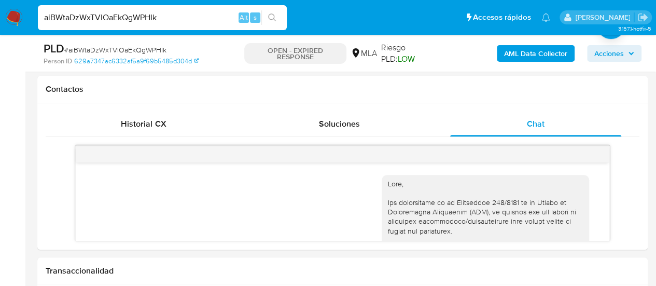
click at [117, 19] on input "aiBWtaDzWxTVIOaEkQgWPHIk" at bounding box center [162, 17] width 249 height 13
paste input "JtiVGixWgqAOQlt7xUWfe9UM"
type input "JtiVGixWgqAOQlt7xUWfe9UM"
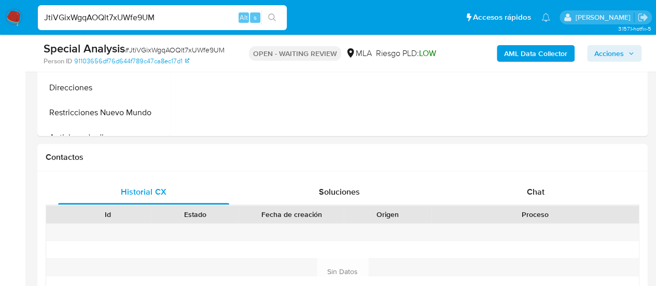
scroll to position [415, 0]
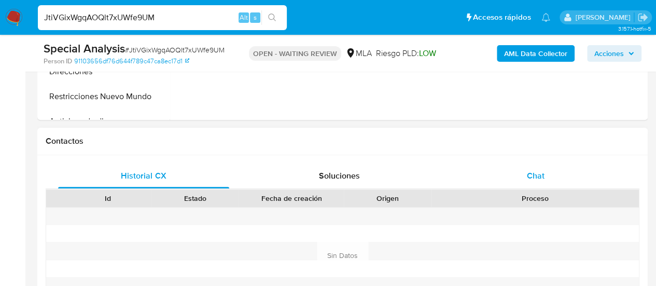
click at [517, 169] on div "Chat" at bounding box center [535, 175] width 171 height 25
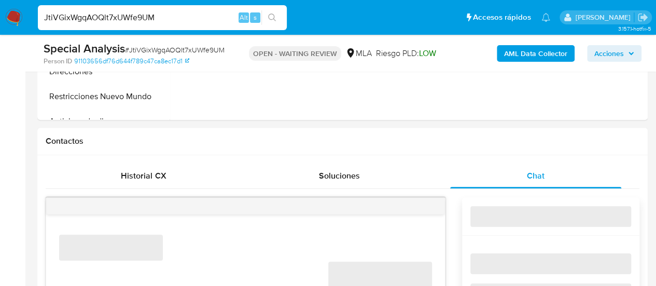
select select "10"
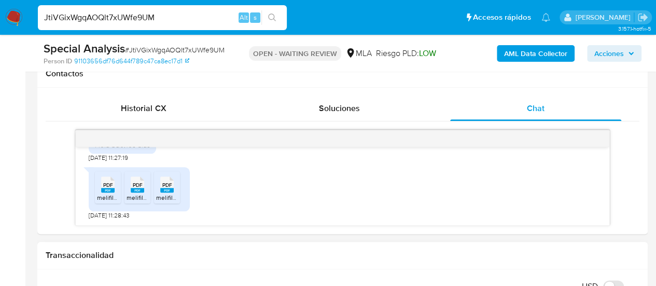
scroll to position [467, 0]
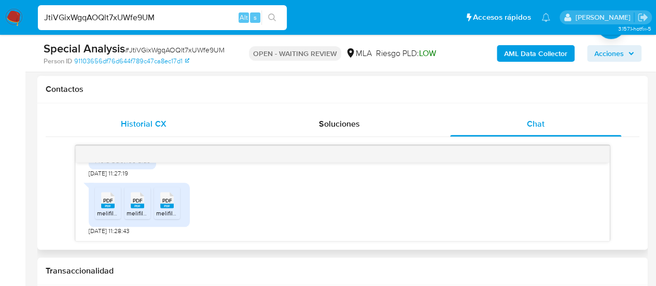
click at [143, 121] on span "Historial CX" at bounding box center [143, 124] width 45 height 12
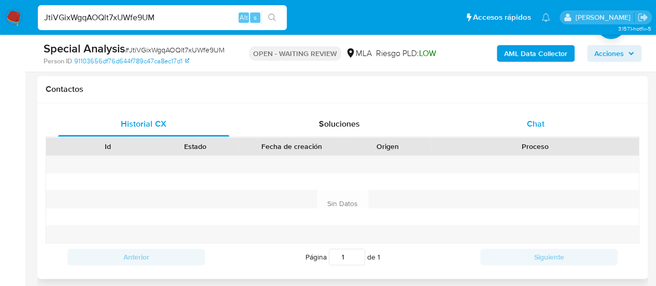
click at [542, 124] on span "Chat" at bounding box center [536, 124] width 18 height 12
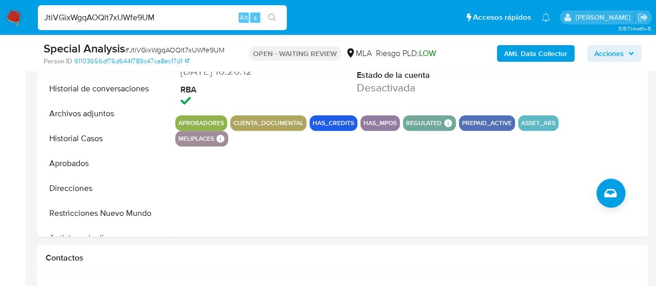
scroll to position [259, 0]
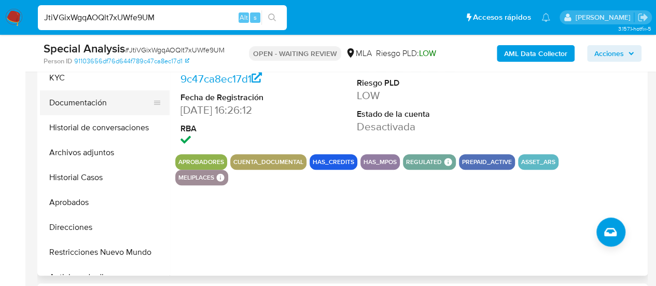
click at [87, 104] on button "Documentación" at bounding box center [100, 102] width 121 height 25
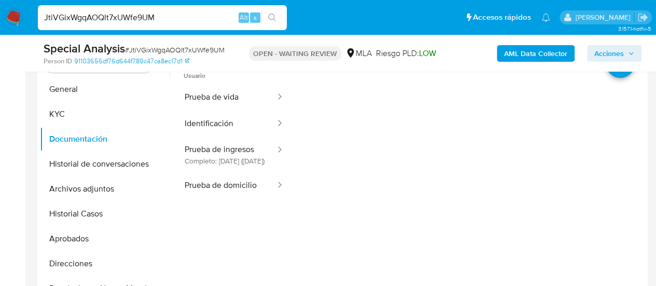
scroll to position [208, 0]
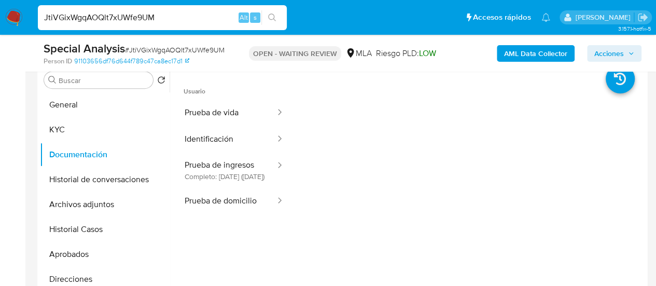
click at [91, 17] on input "JtiVGixWgqAOQlt7xUWfe9UM" at bounding box center [162, 17] width 249 height 13
paste input "PFaJLwI6nz19m3o4MB02dJKD"
type input "PFaJLwI6nz19m3o4MB02dJKD"
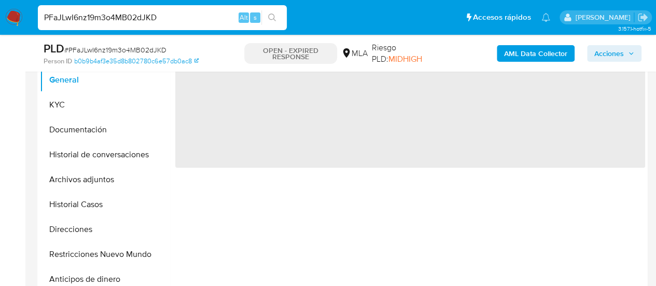
scroll to position [311, 0]
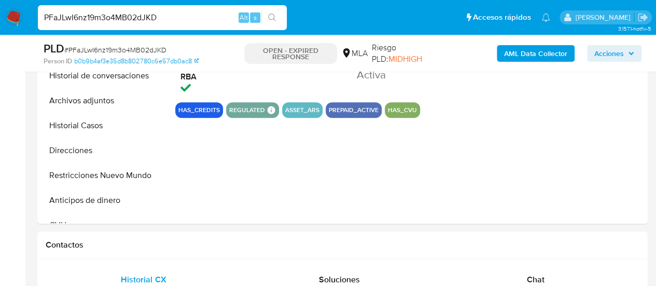
select select "10"
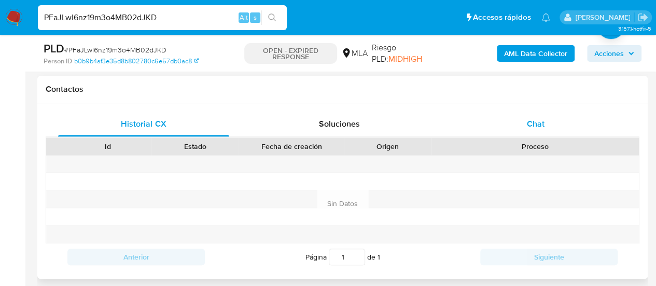
click at [508, 124] on div "Chat" at bounding box center [535, 124] width 171 height 25
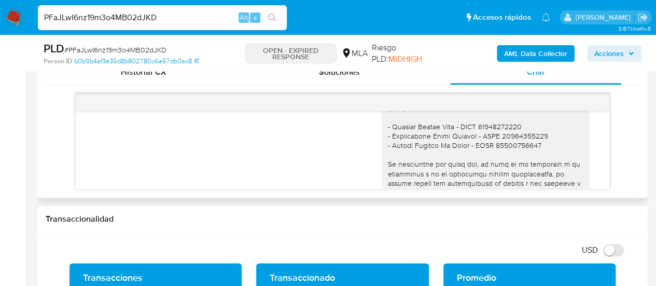
scroll to position [1184, 0]
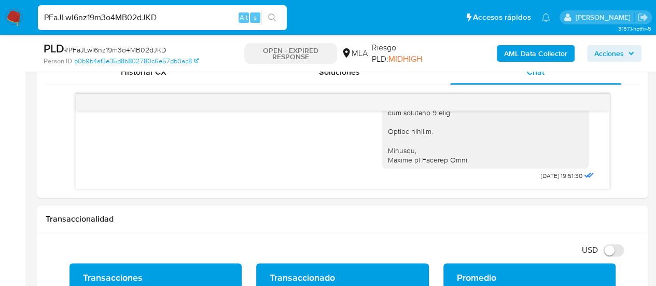
click at [79, 15] on input "PFaJLwI6nz19m3o4MB02dJKD" at bounding box center [162, 17] width 249 height 13
paste input "7uKpIcrQwq2UgjXEnSrSqJam"
type input "7uKpIcrQwq2UgjXEnSrSqJam"
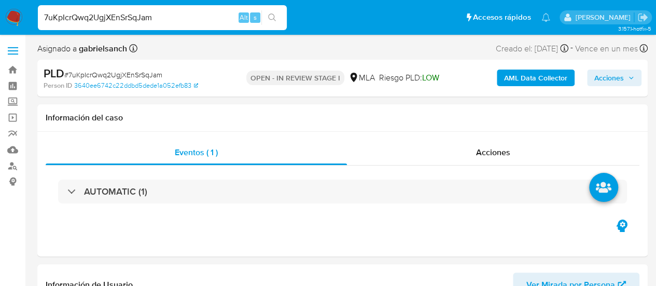
select select "10"
click at [104, 11] on input "7uKpIcrQwq2UgjXEnSrSqJam" at bounding box center [162, 17] width 249 height 13
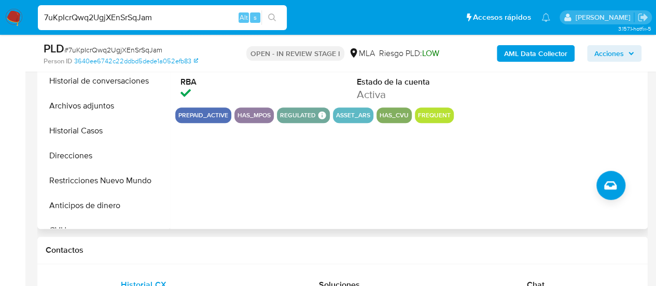
scroll to position [363, 0]
